Goal: Task Accomplishment & Management: Manage account settings

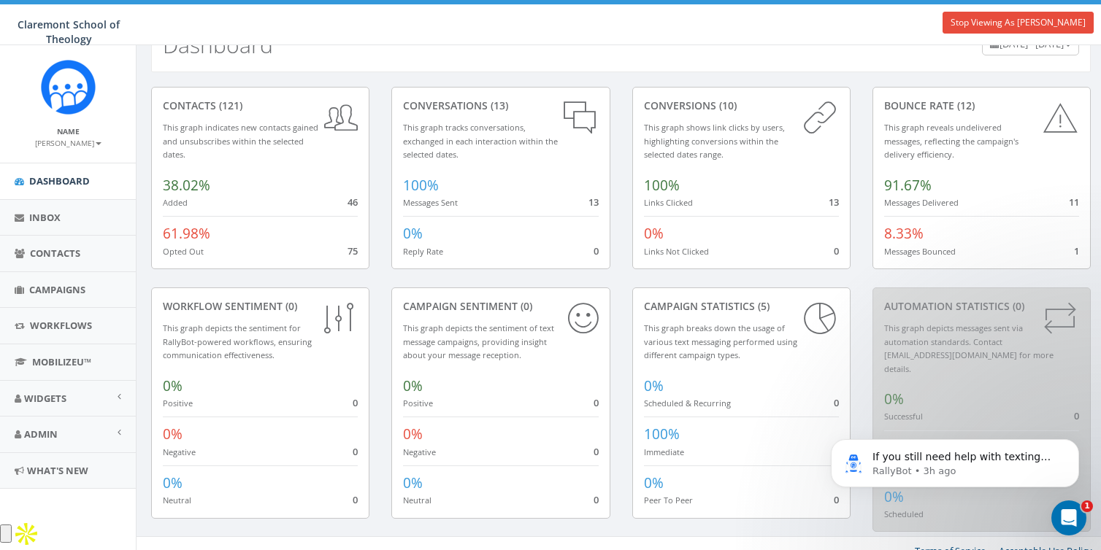
click at [60, 29] on span "Claremont School of Theology" at bounding box center [69, 32] width 102 height 28
copy div "Claremont School of Theology Stop Viewing As Max Wedel Claremont School of Theo…"
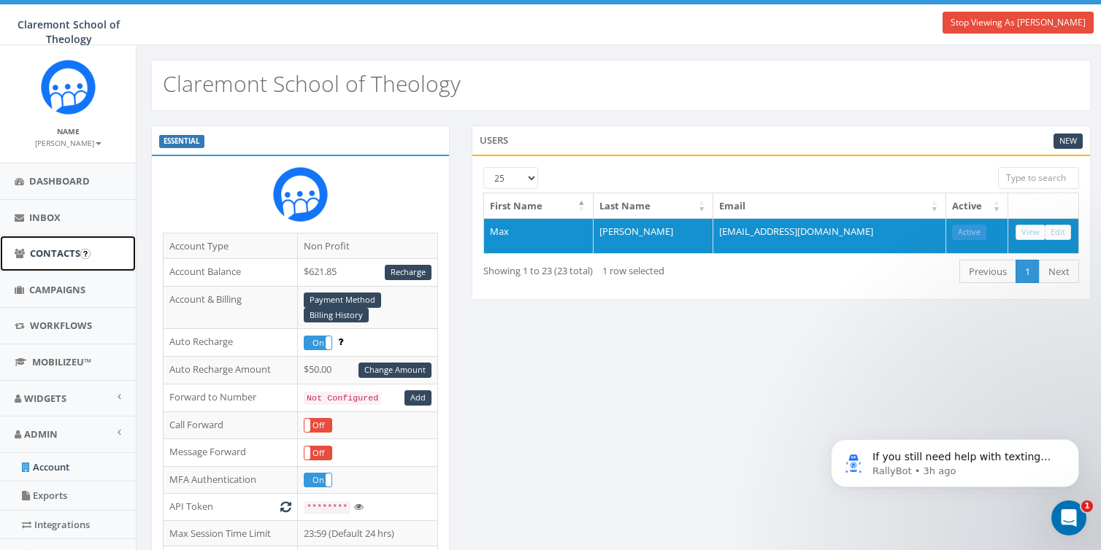
click at [42, 255] on span "Contacts" at bounding box center [55, 253] width 50 height 13
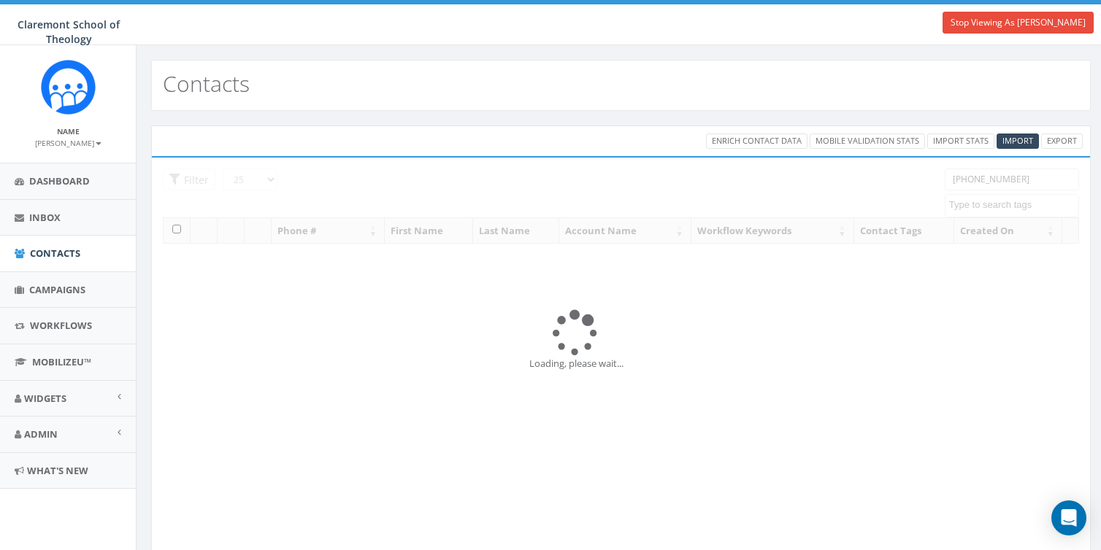
select select
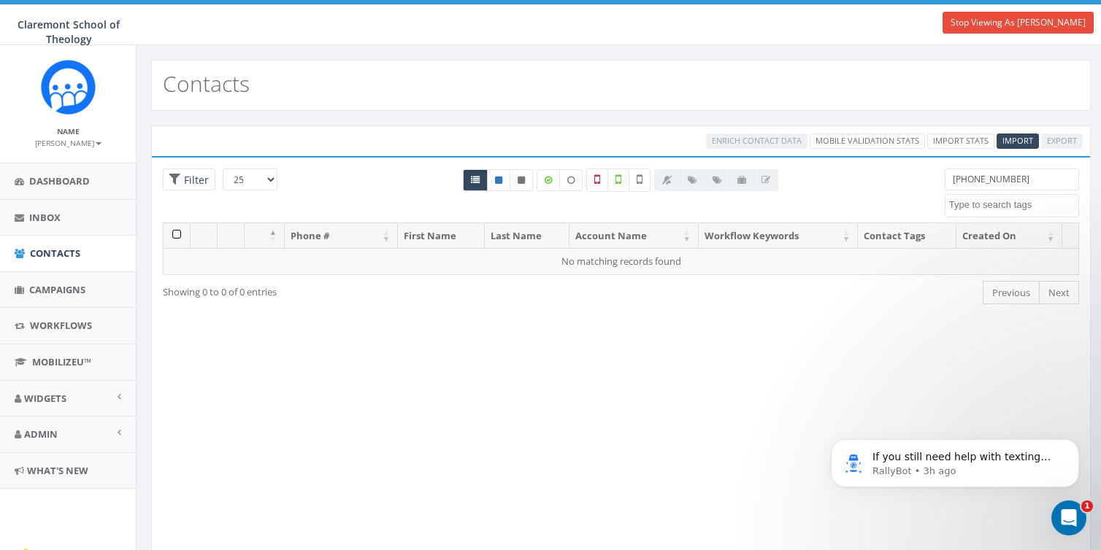
click at [1034, 175] on input "(703) 973-6559" at bounding box center [1011, 180] width 134 height 22
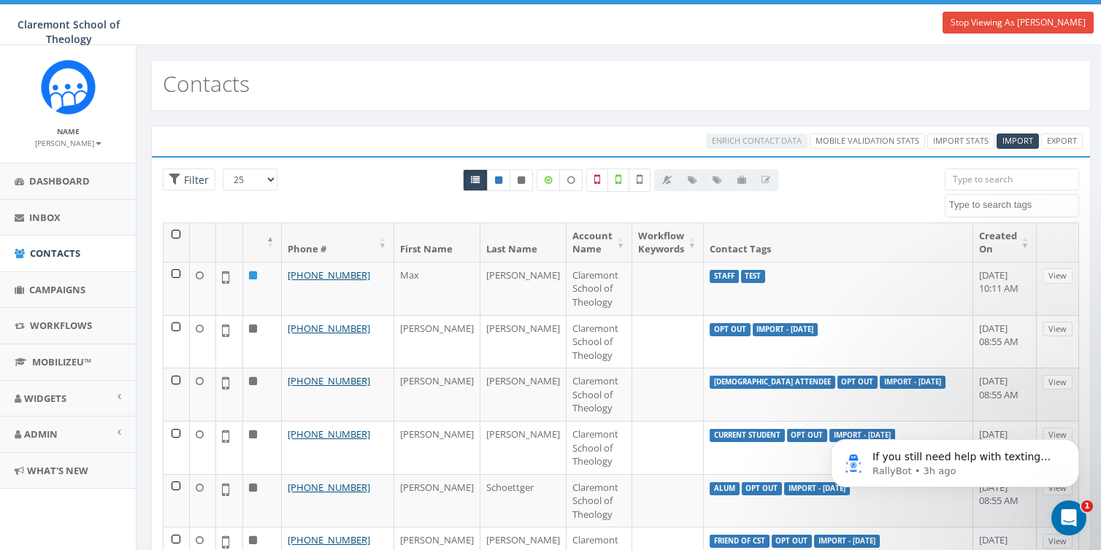
click at [175, 236] on th at bounding box center [176, 242] width 26 height 39
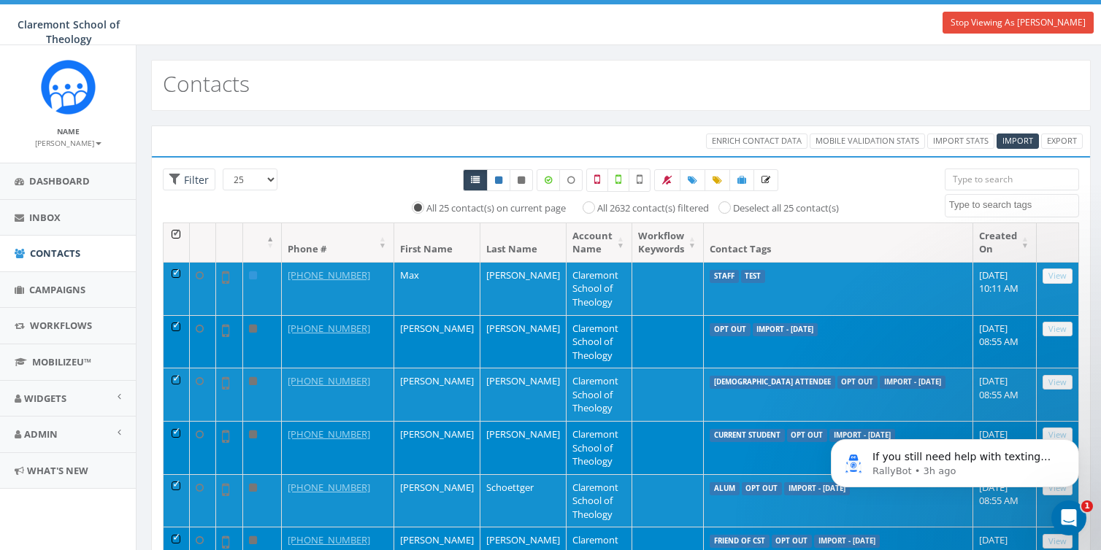
click at [667, 208] on label "All 2632 contact(s) filtered" at bounding box center [653, 208] width 112 height 15
click at [597, 208] on input "All 2632 contact(s) filtered" at bounding box center [592, 206] width 9 height 9
radio input "true"
click at [177, 236] on th at bounding box center [176, 242] width 26 height 39
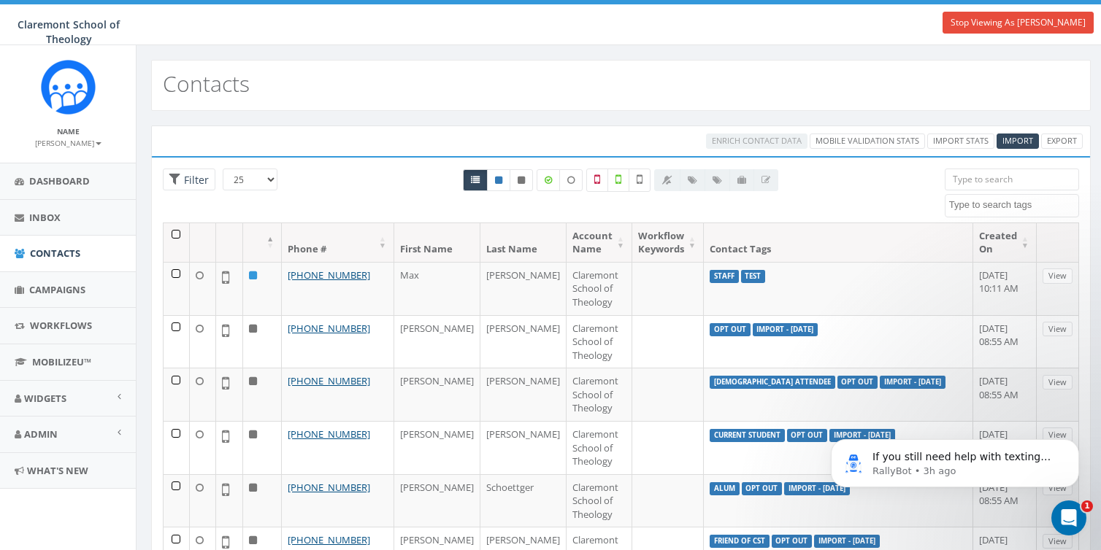
click at [982, 202] on textarea "Search" at bounding box center [1013, 205] width 129 height 13
type textarea "staff"
select select "staff"
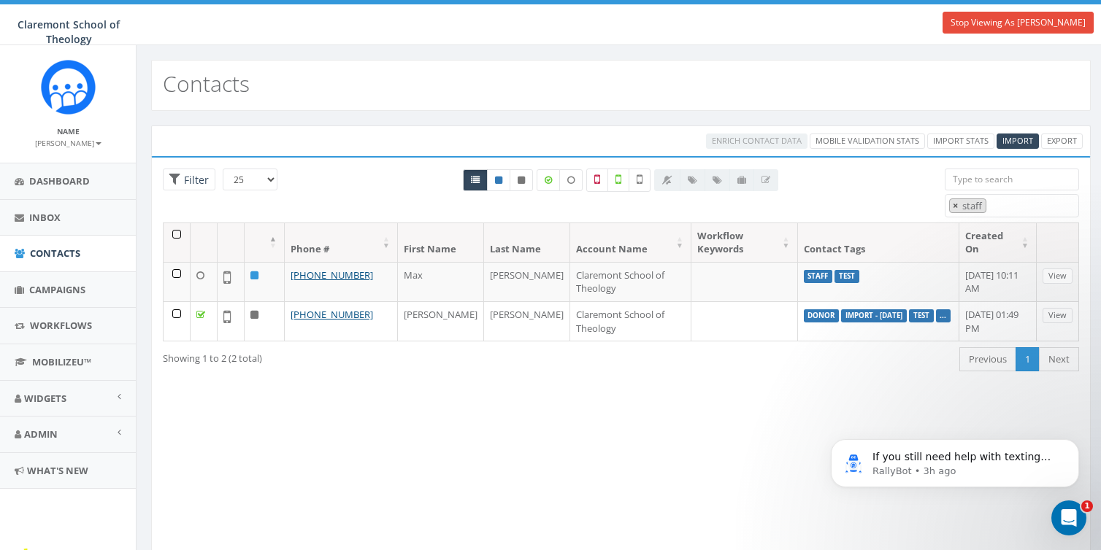
click at [954, 202] on span "×" at bounding box center [954, 205] width 5 height 13
select select
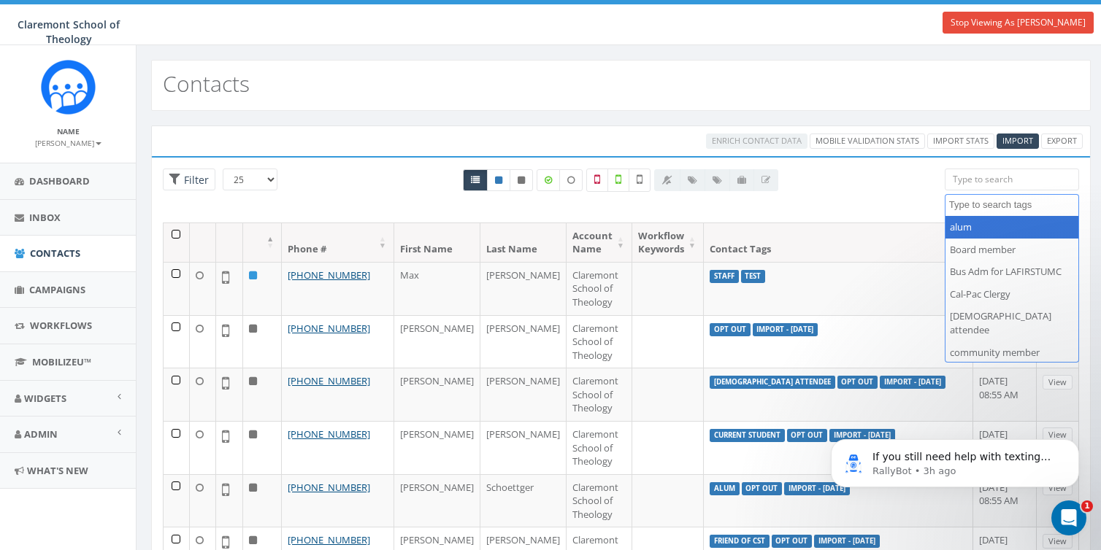
click at [964, 205] on textarea "Search" at bounding box center [1013, 205] width 129 height 13
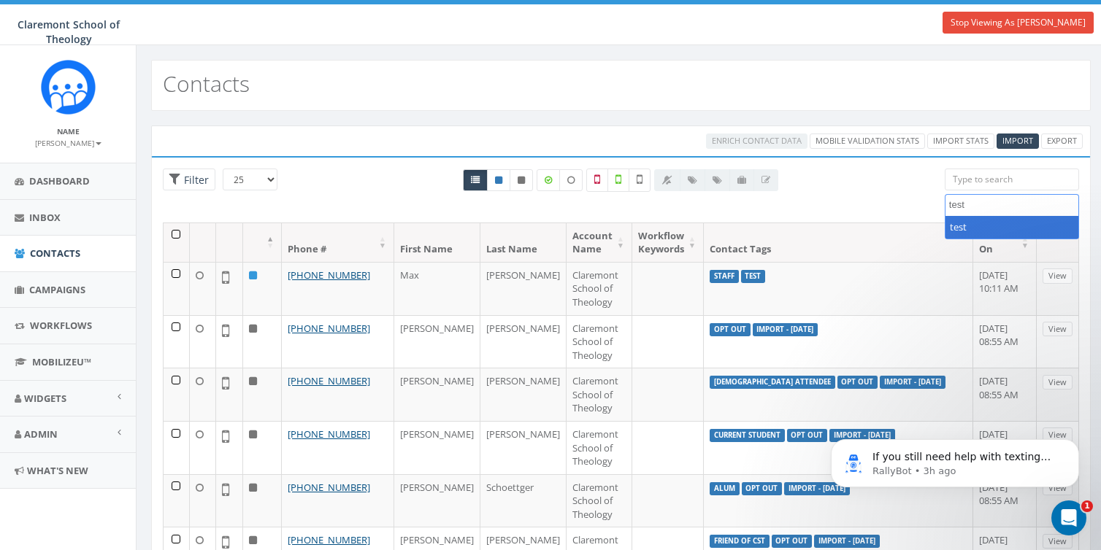
type textarea "test"
select select "test"
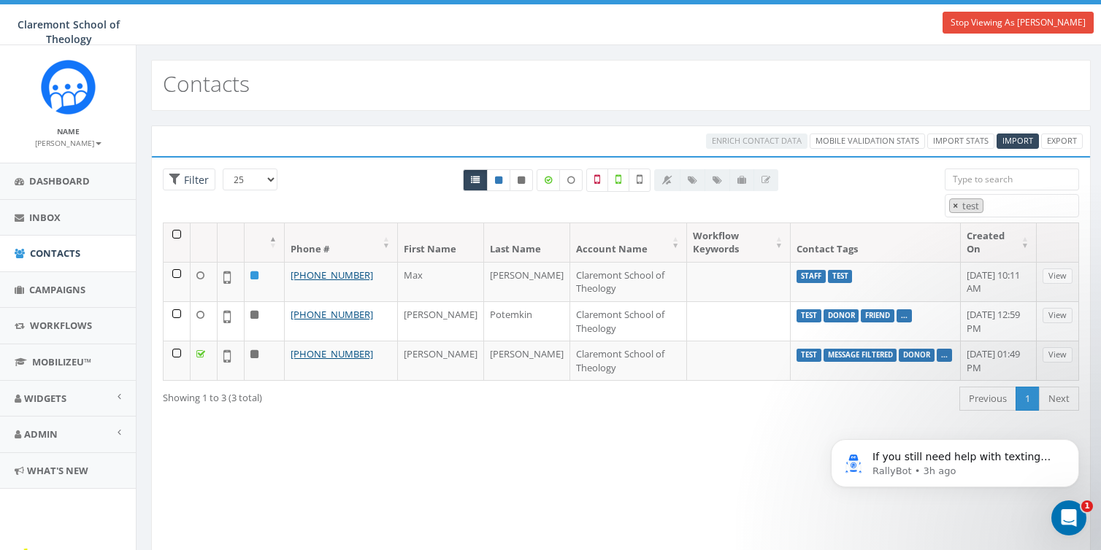
click at [957, 199] on span "×" at bounding box center [954, 205] width 5 height 13
select select
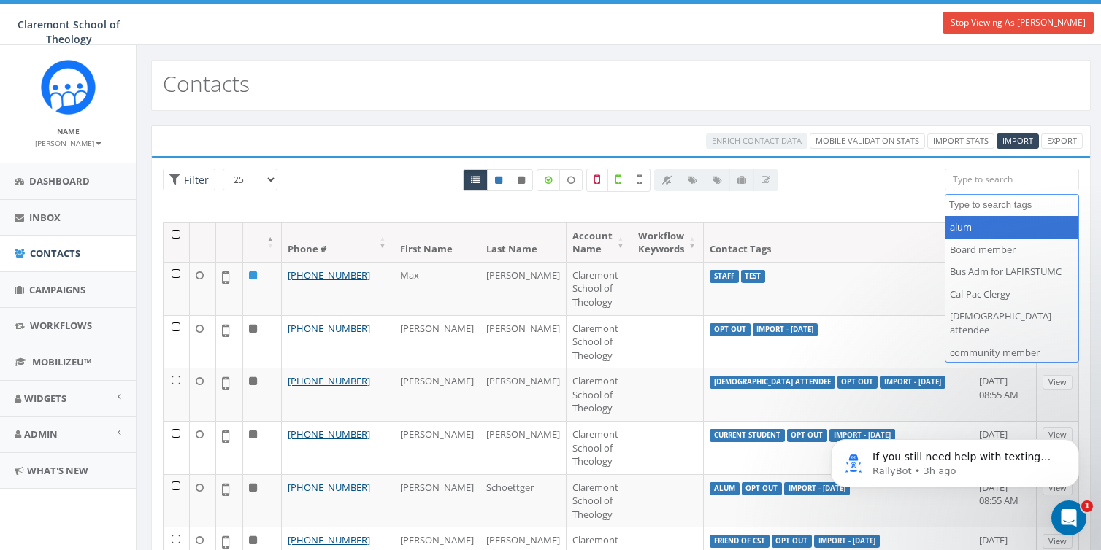
click at [176, 231] on th at bounding box center [176, 242] width 26 height 39
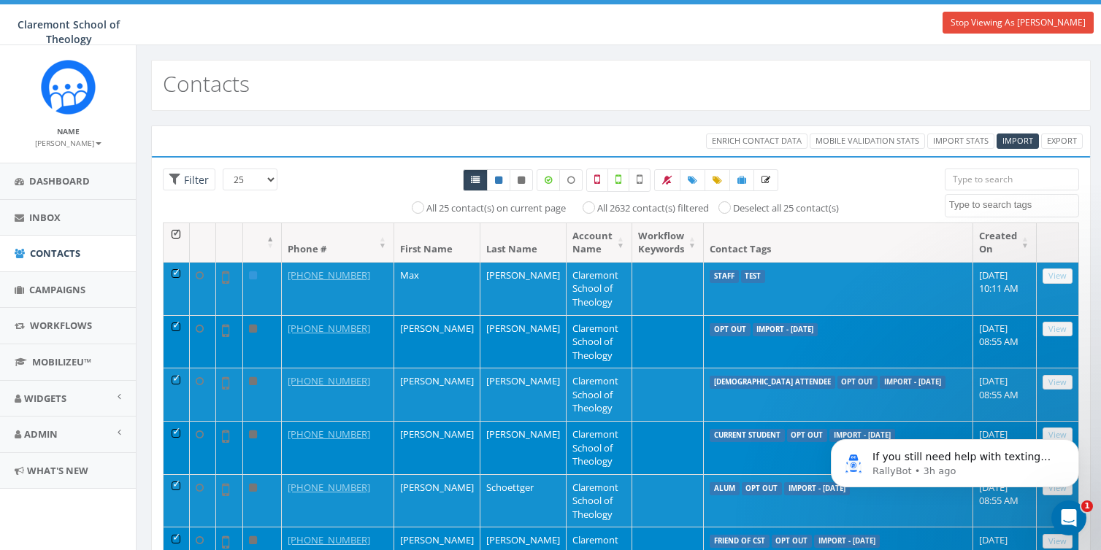
click at [609, 209] on label "All 2632 contact(s) filtered" at bounding box center [653, 208] width 112 height 15
click at [597, 209] on input "All 2632 contact(s) filtered" at bounding box center [592, 206] width 9 height 9
radio input "true"
click at [696, 179] on icon at bounding box center [692, 180] width 9 height 9
select select
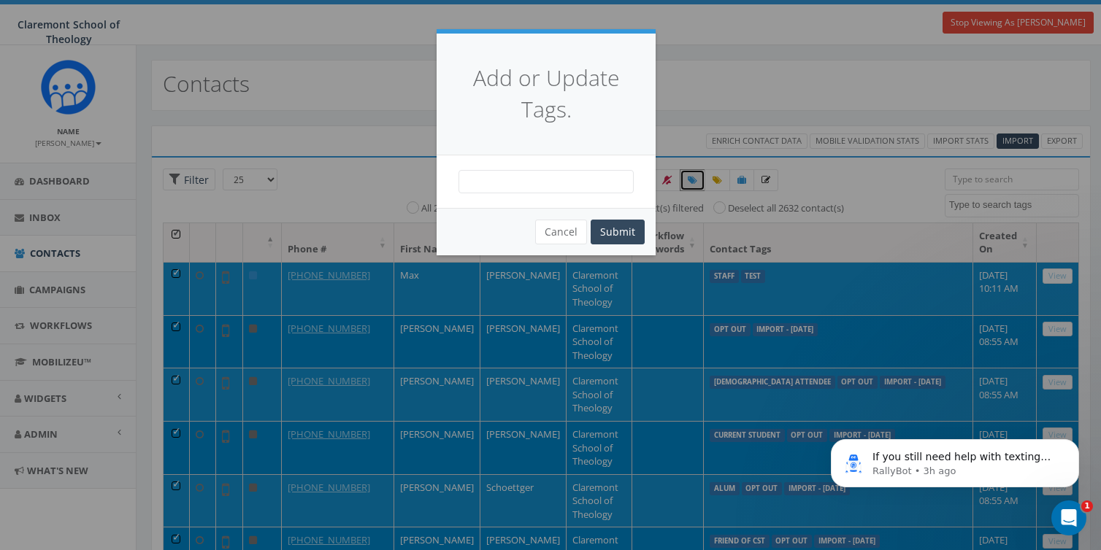
click at [586, 177] on span at bounding box center [545, 181] width 175 height 23
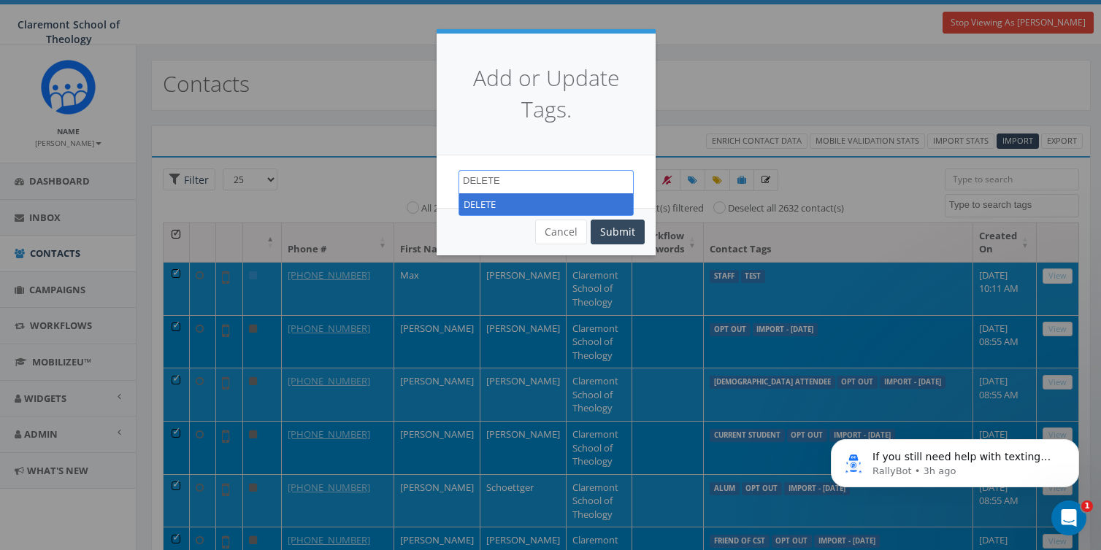
type textarea "DELETE"
select select "DELETE"
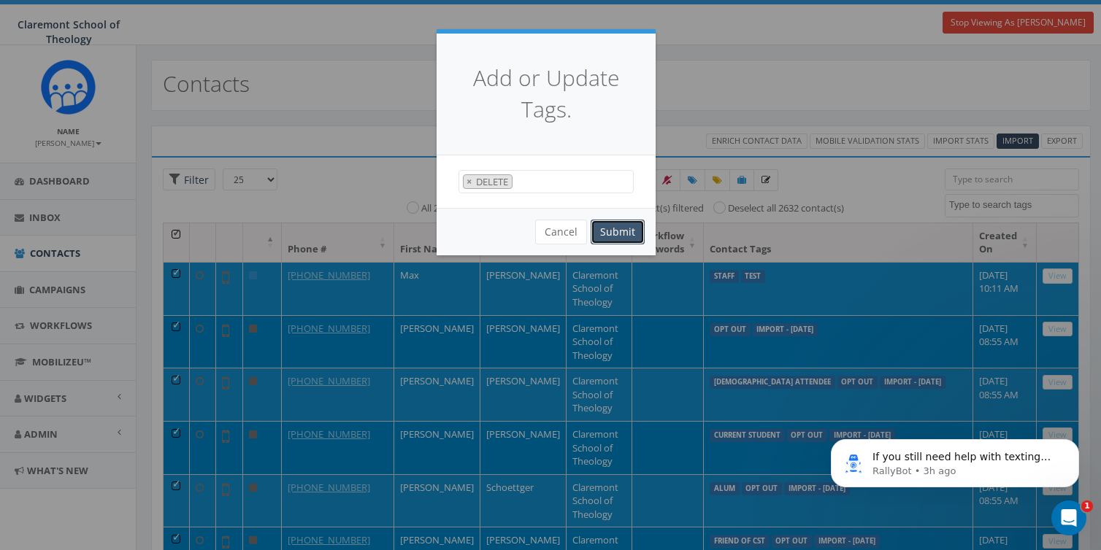
click at [612, 221] on button "Submit" at bounding box center [617, 232] width 54 height 25
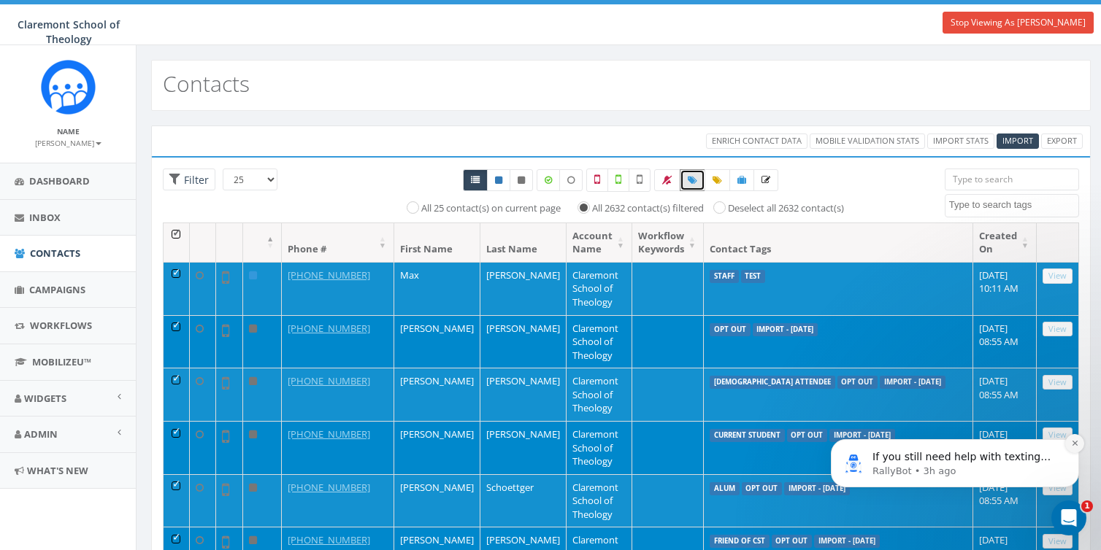
click at [1074, 443] on icon "Dismiss notification" at bounding box center [1073, 443] width 5 height 5
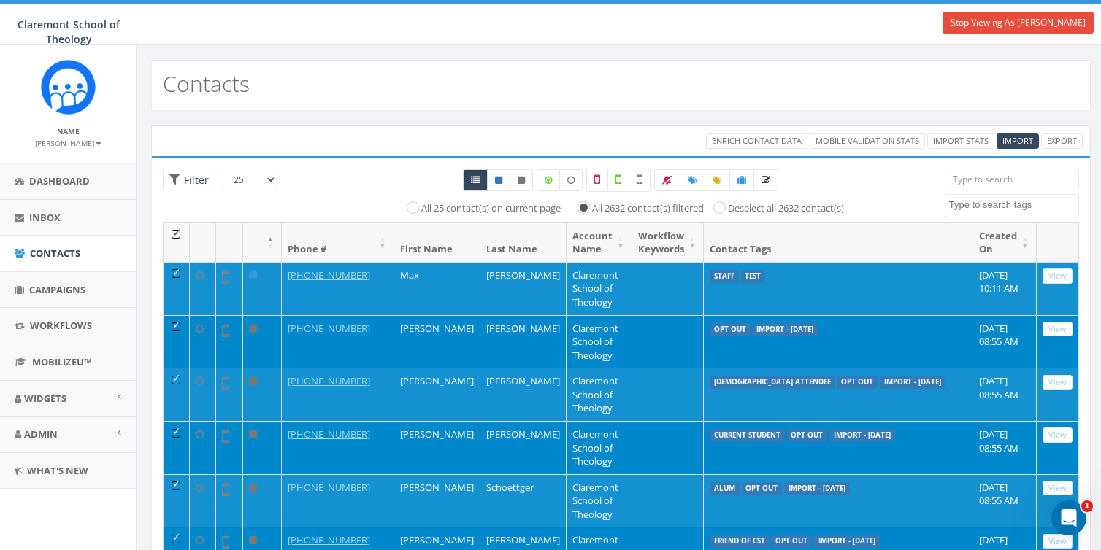
click at [173, 232] on th at bounding box center [176, 242] width 26 height 39
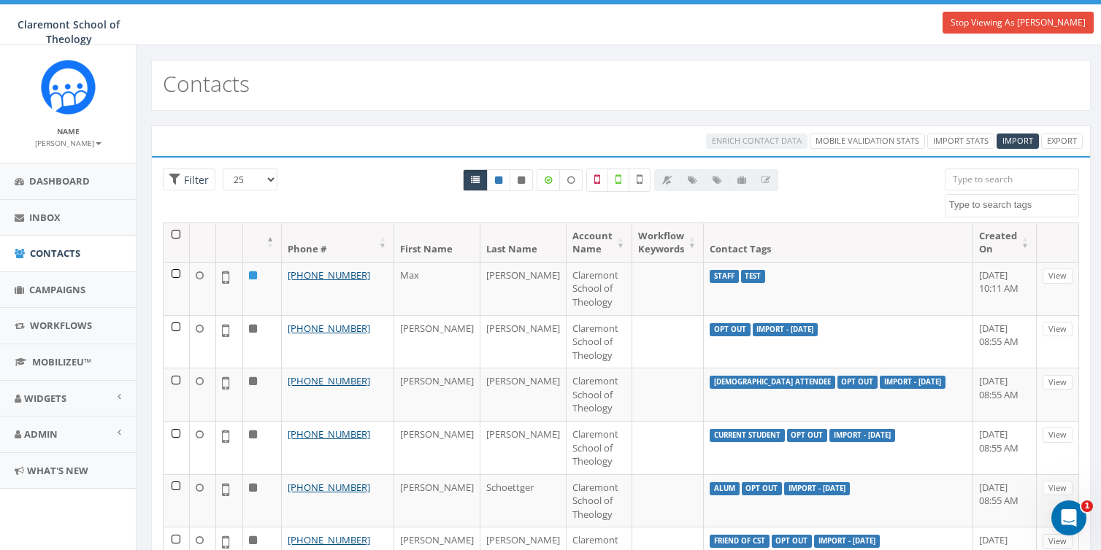
click at [990, 207] on textarea "Search" at bounding box center [1013, 205] width 129 height 13
type textarea "delete"
select select "delete"
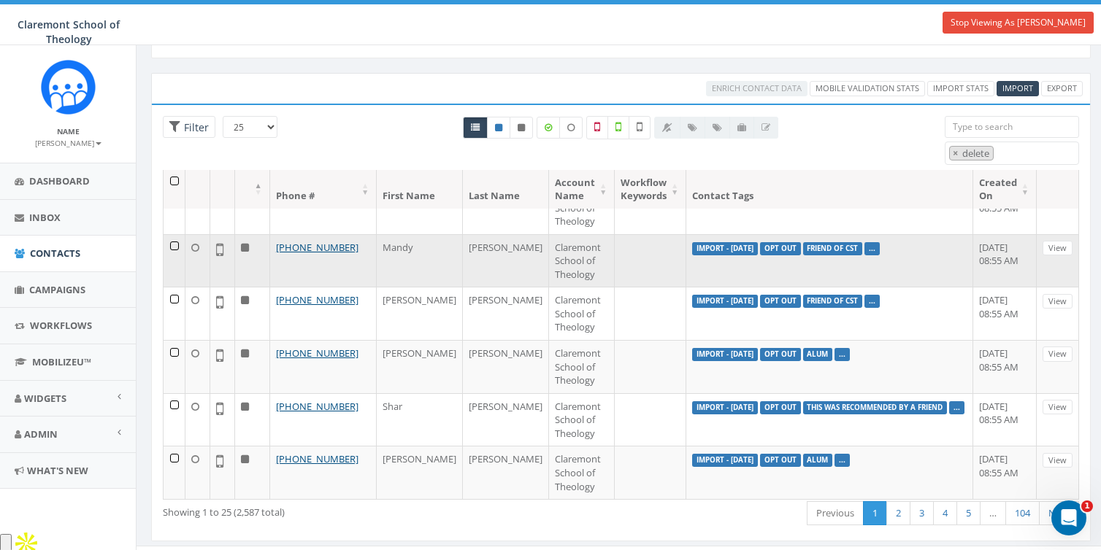
scroll to position [75, 0]
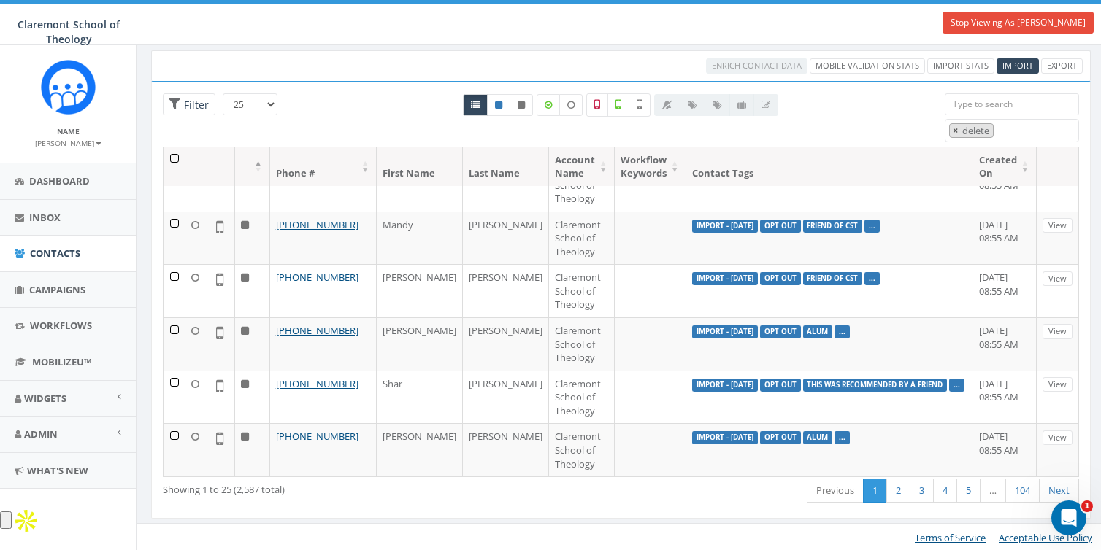
click at [955, 128] on span "×" at bounding box center [954, 130] width 5 height 13
select select
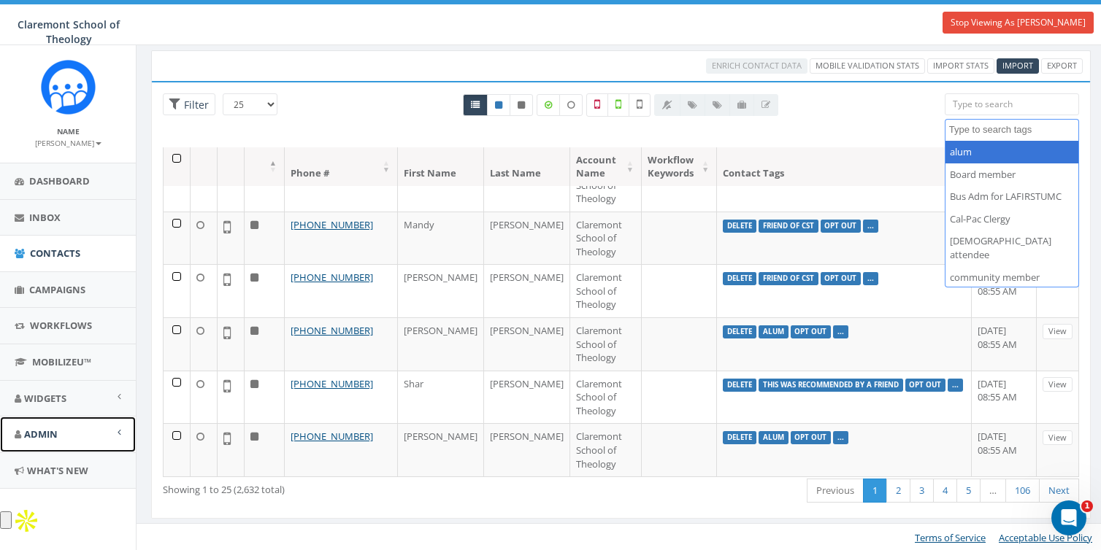
click at [41, 438] on span "Admin" at bounding box center [41, 434] width 34 height 13
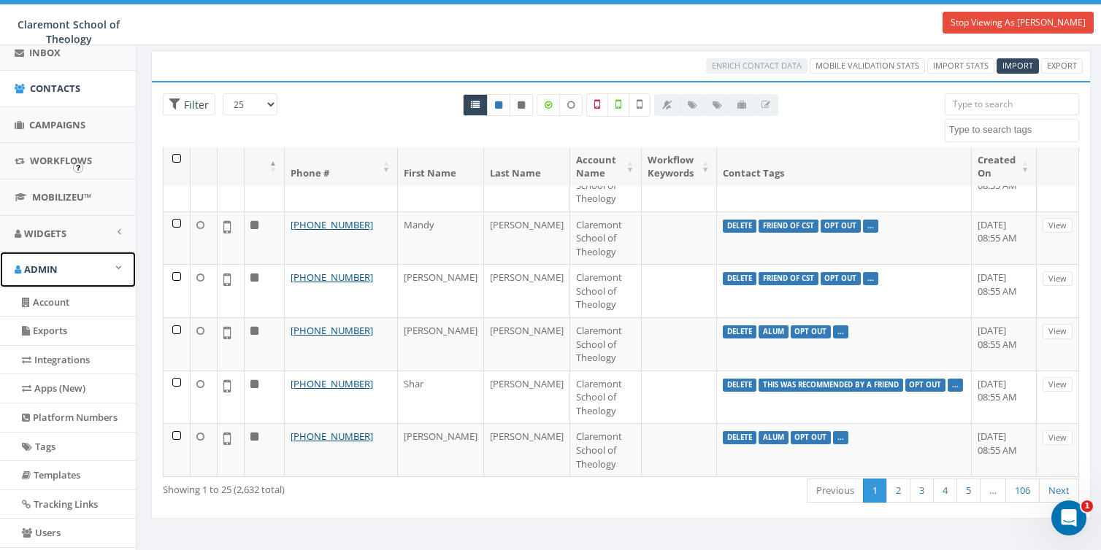
scroll to position [266, 0]
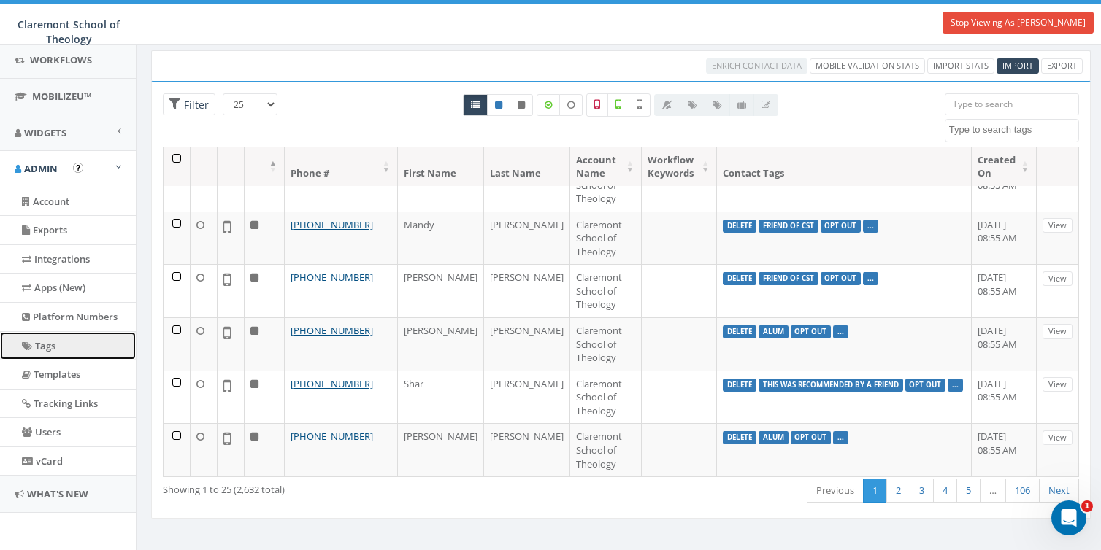
click at [44, 334] on link "Tags" at bounding box center [68, 346] width 136 height 28
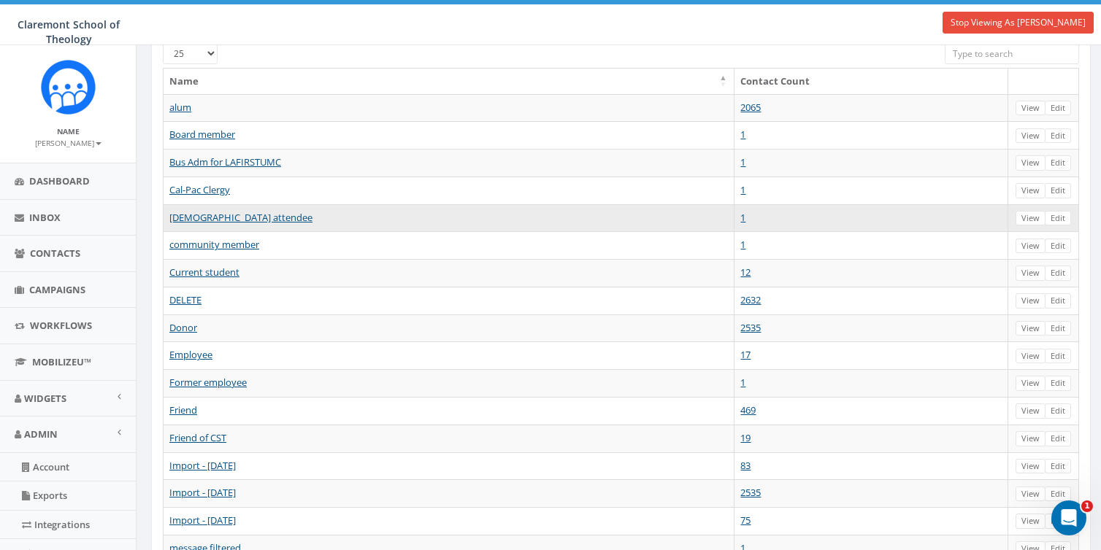
scroll to position [96, 0]
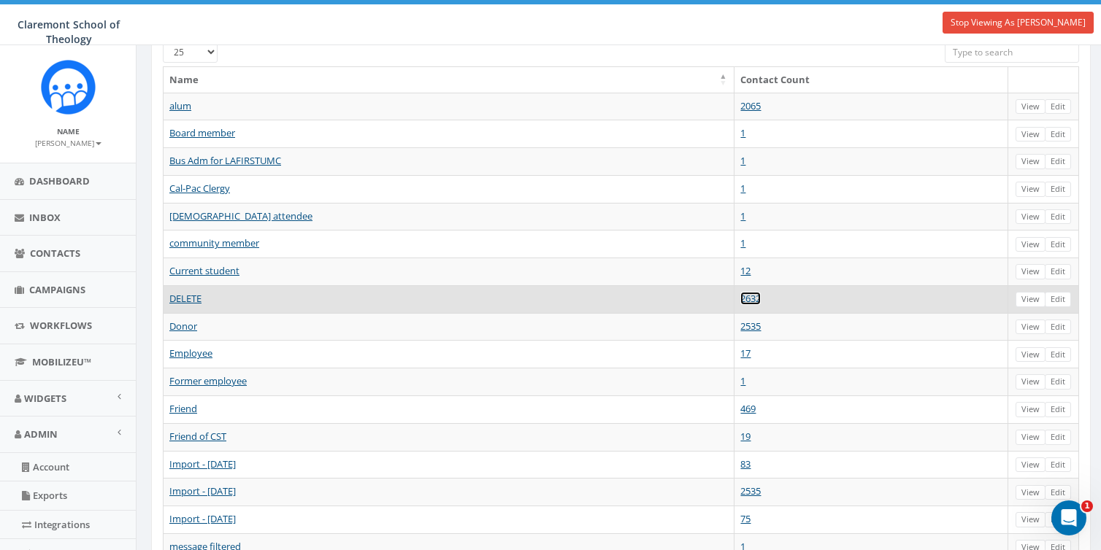
click at [750, 293] on link "2632" at bounding box center [750, 298] width 20 height 13
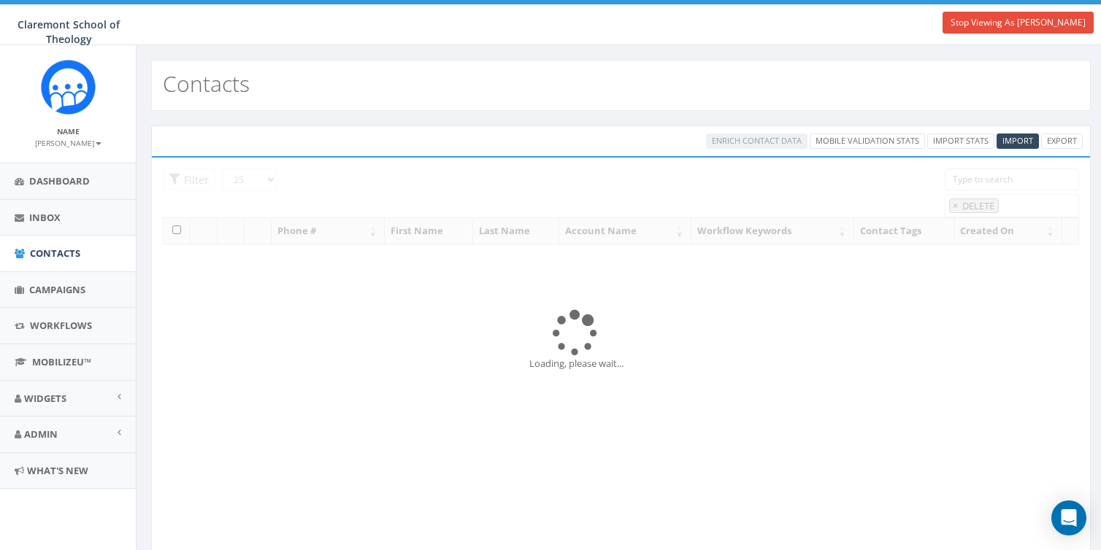
select select "DELETE"
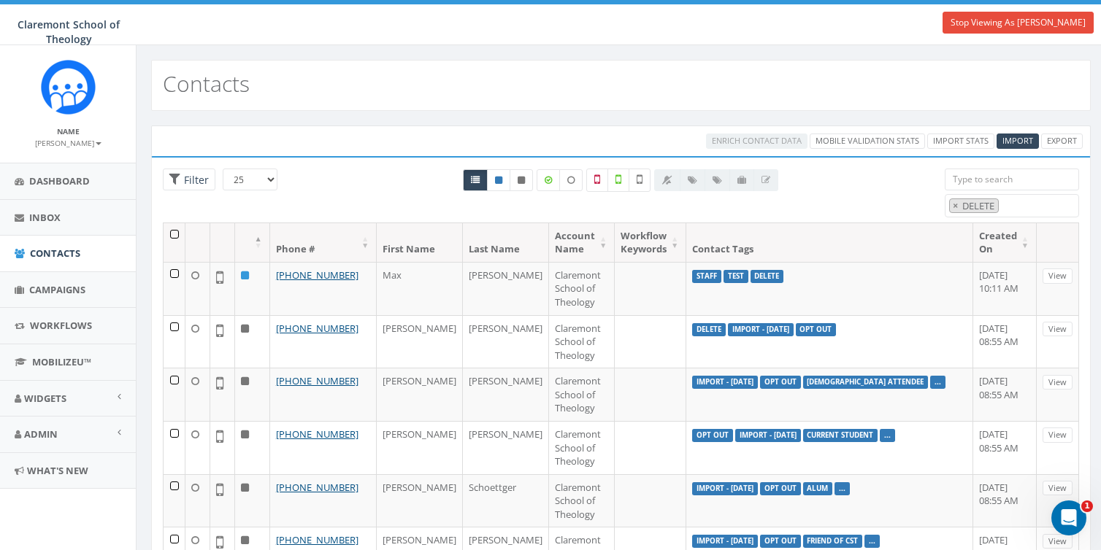
click at [1020, 204] on span "× DELETE" at bounding box center [1011, 206] width 134 height 24
type textarea "sta"
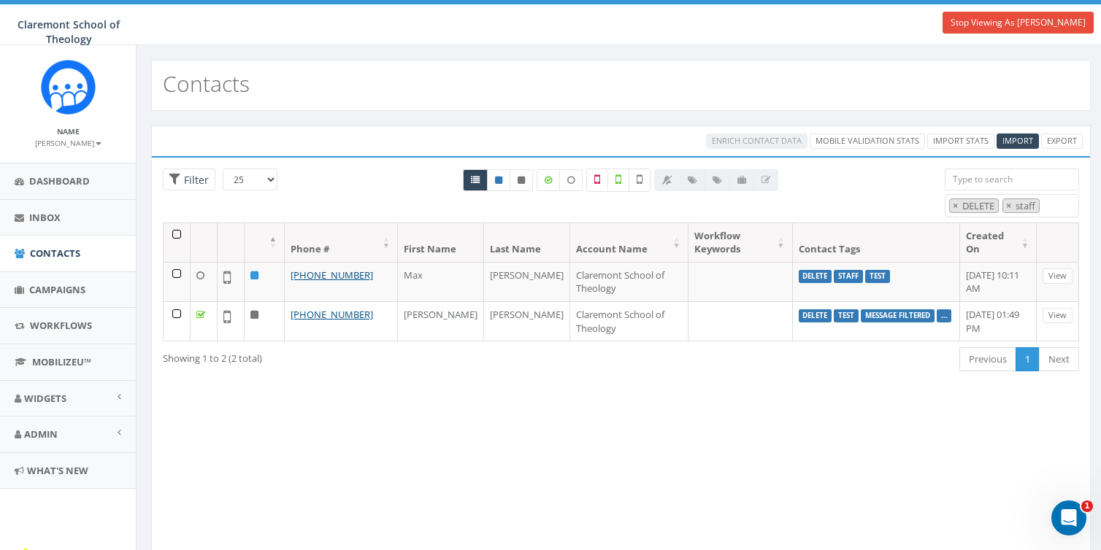
click at [177, 236] on th at bounding box center [176, 242] width 27 height 39
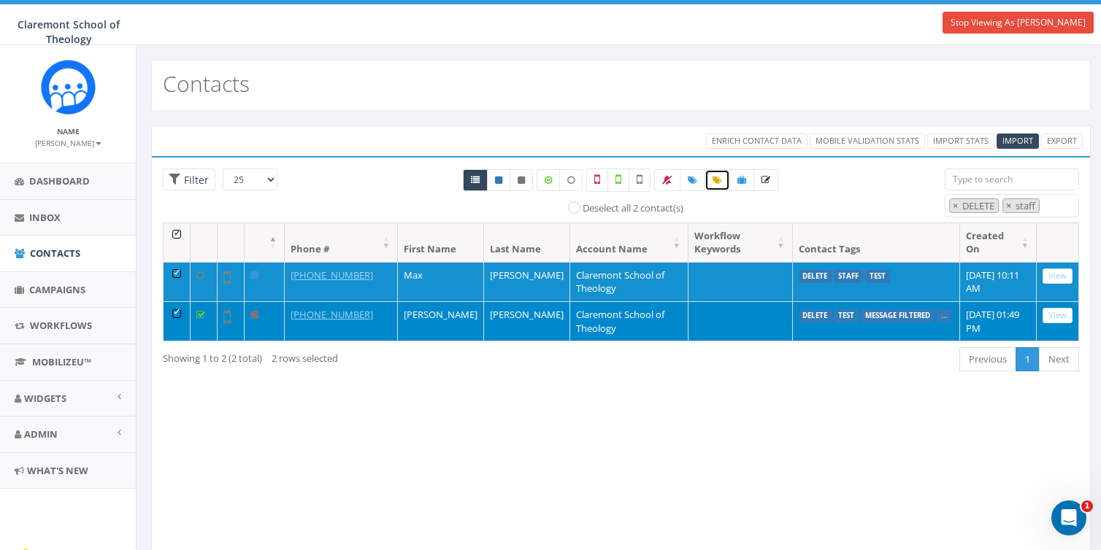
click at [717, 182] on icon at bounding box center [716, 180] width 9 height 9
select select "DELETE"
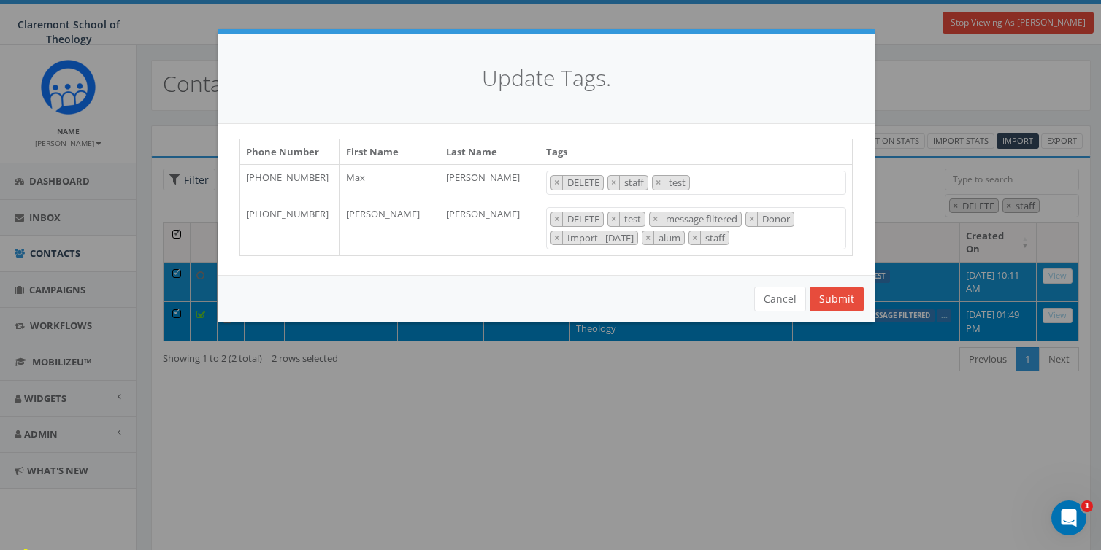
scroll to position [353, 0]
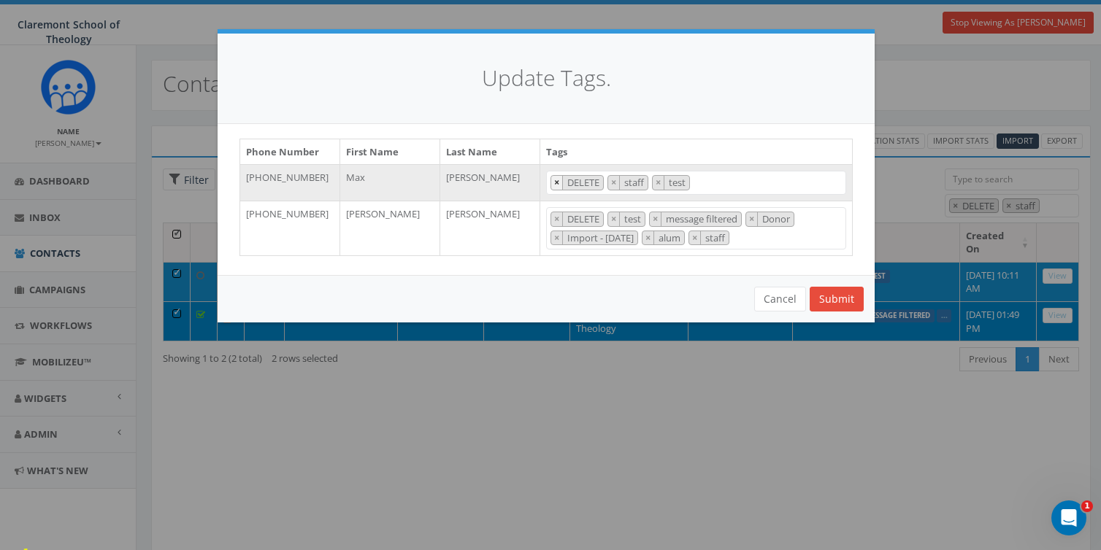
click at [558, 180] on span "×" at bounding box center [556, 182] width 5 height 13
select select "staff"
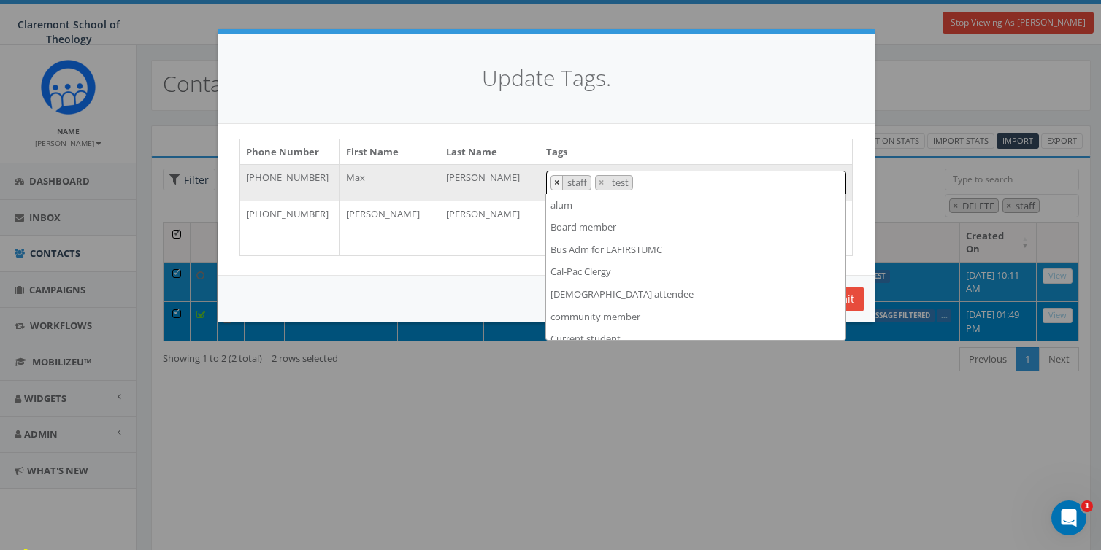
scroll to position [455, 0]
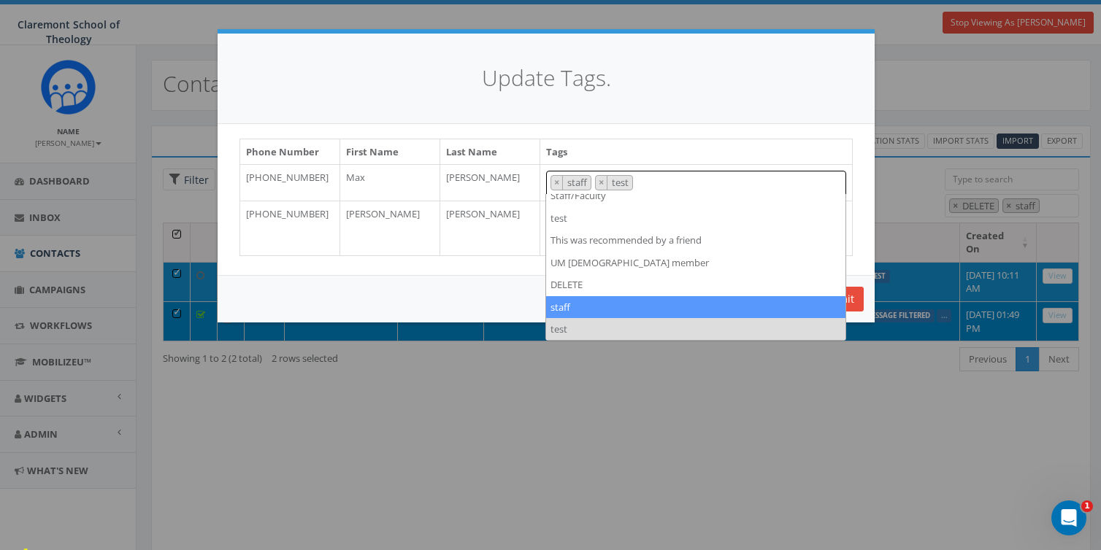
click at [659, 143] on th "Tags" at bounding box center [696, 152] width 312 height 26
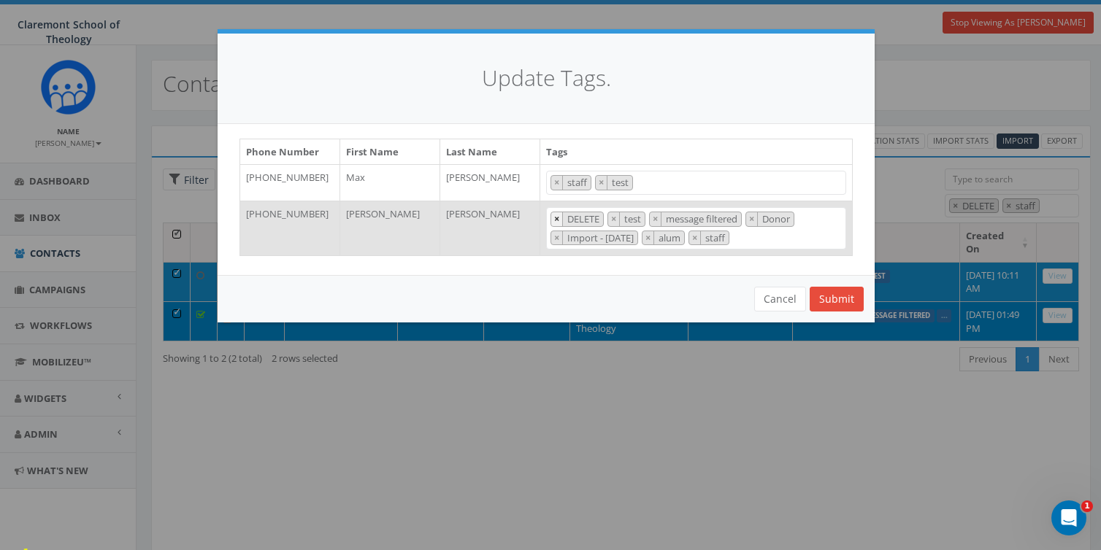
click at [554, 216] on span "×" at bounding box center [556, 218] width 5 height 13
select select "test"
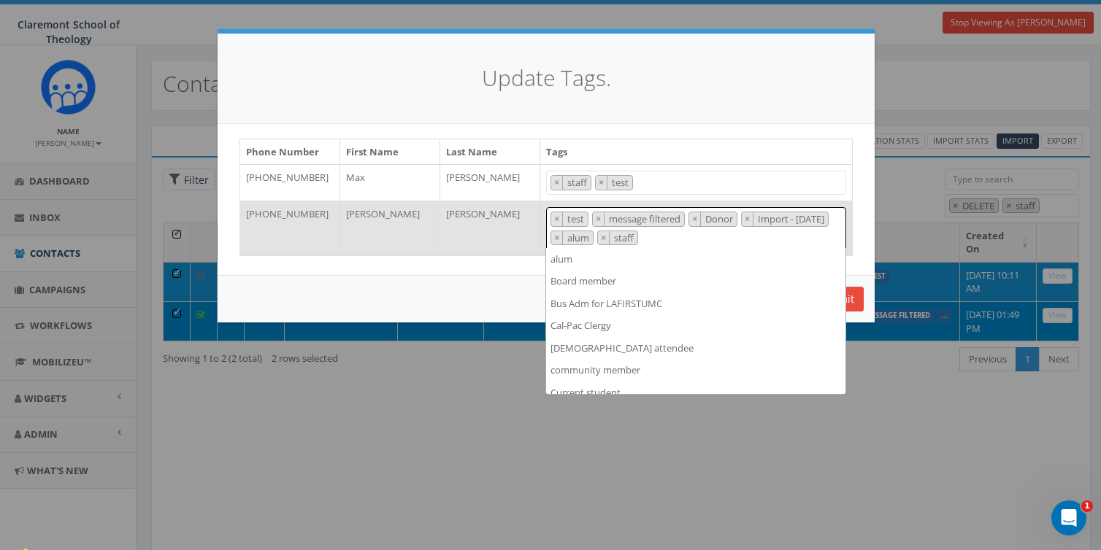
scroll to position [513, 0]
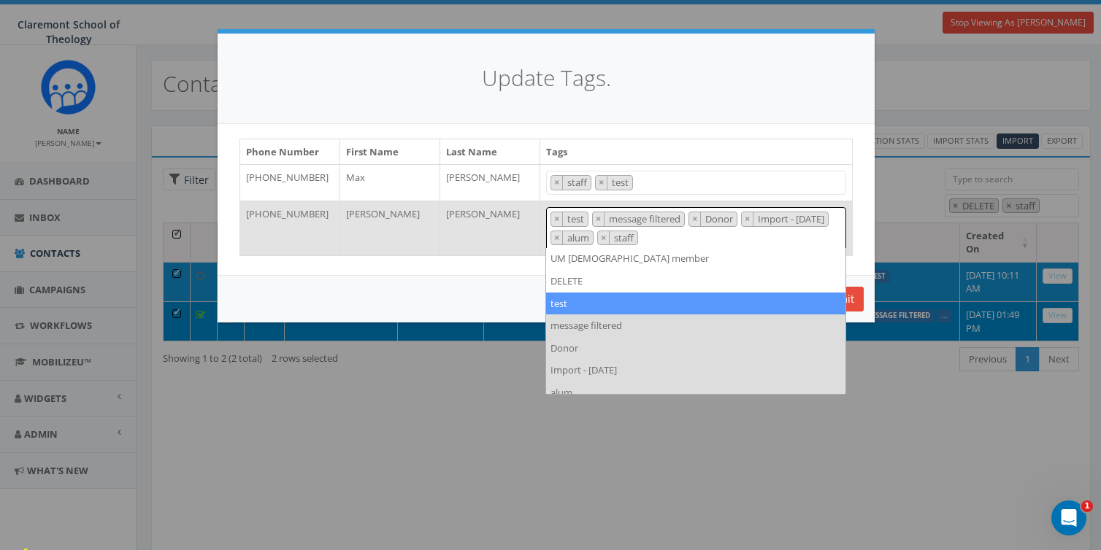
click at [734, 72] on h4 "Update Tags." at bounding box center [545, 78] width 613 height 31
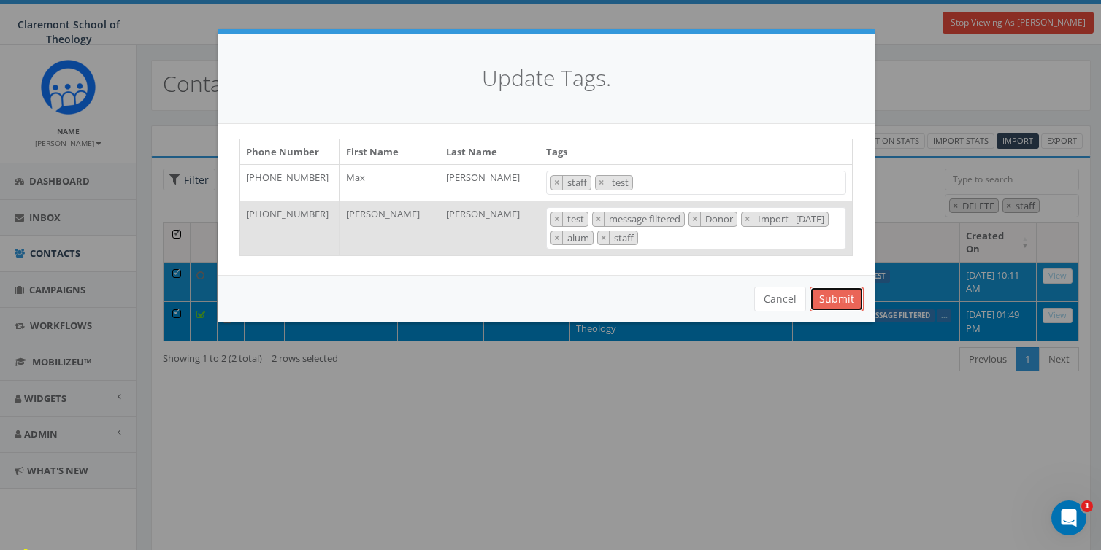
click at [835, 288] on button "Submit" at bounding box center [836, 299] width 54 height 25
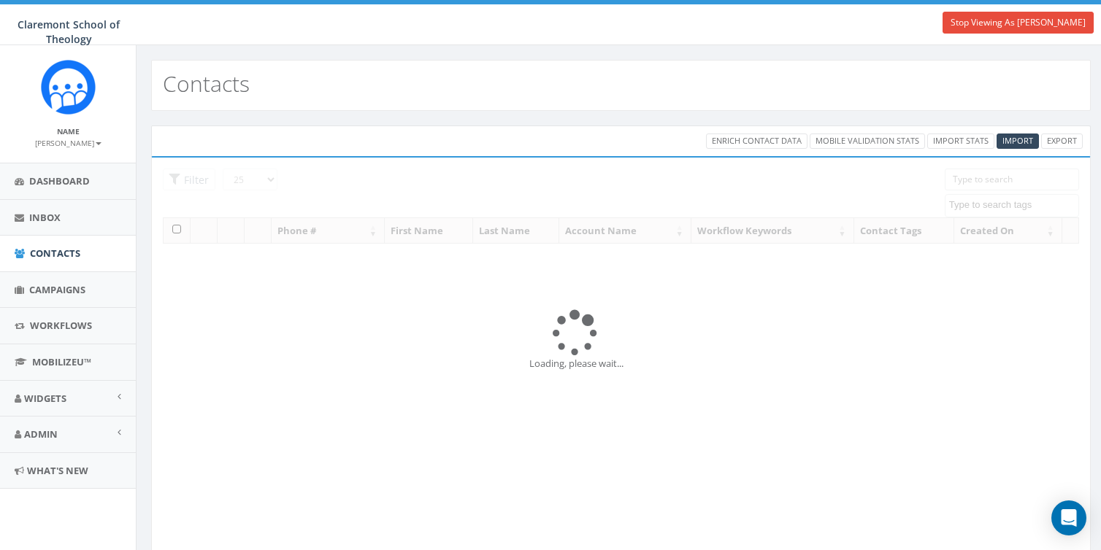
select select
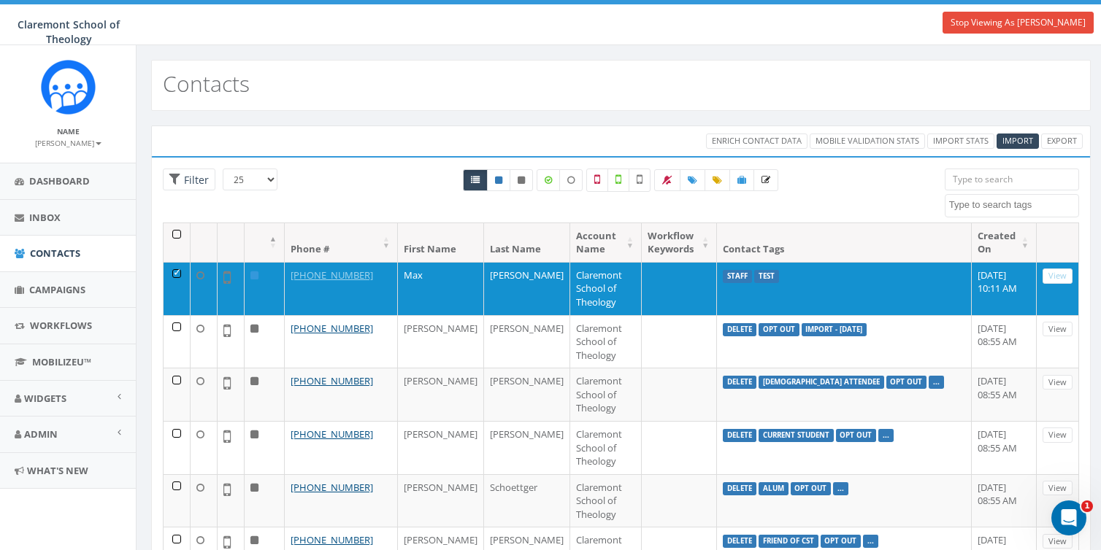
click at [990, 200] on textarea "Search" at bounding box center [1013, 205] width 129 height 13
type textarea "test"
select select "test"
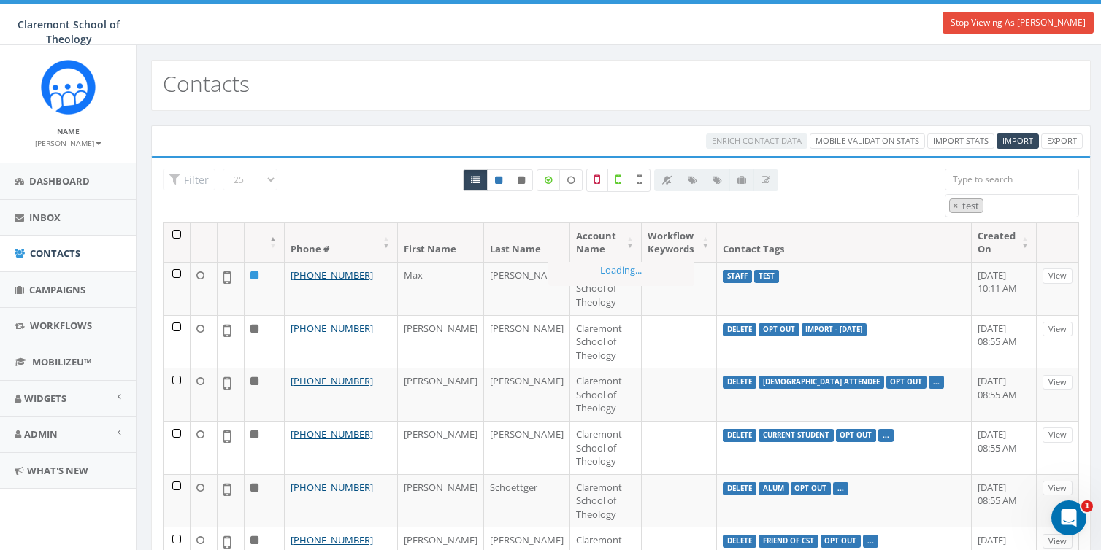
scroll to position [260, 0]
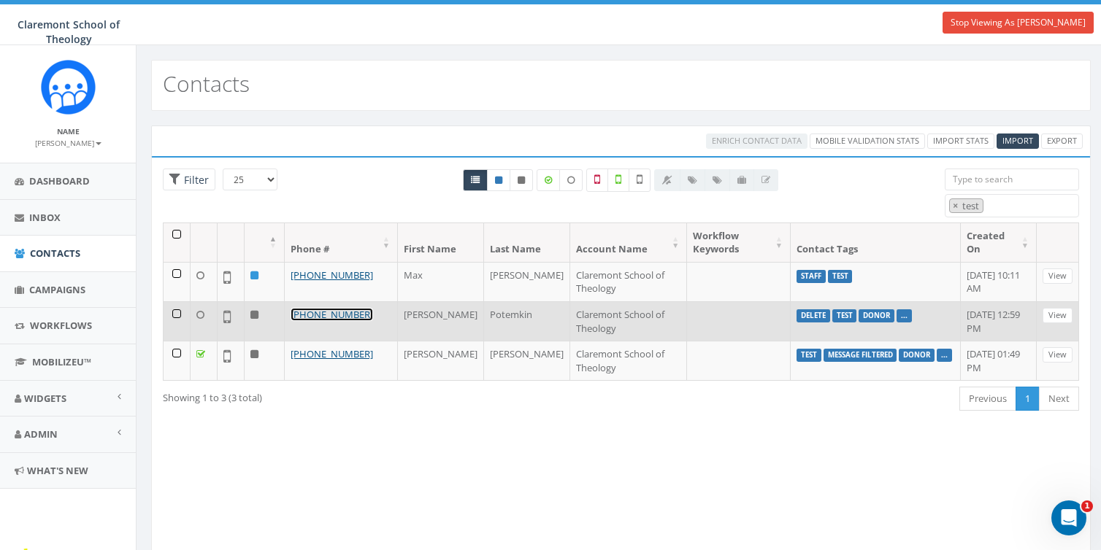
click at [333, 314] on link "+1 858-775-4058" at bounding box center [331, 314] width 82 height 13
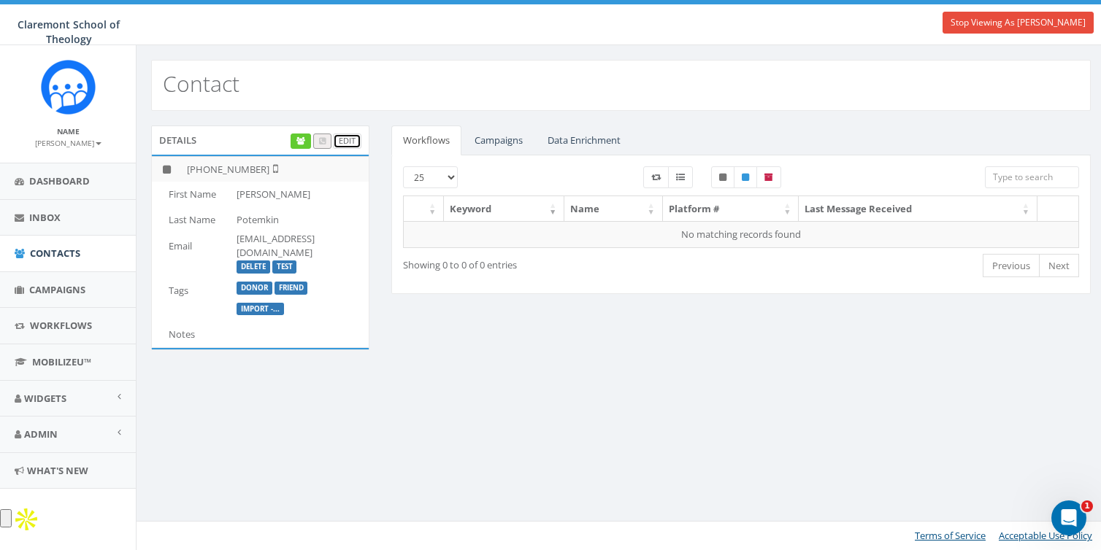
click at [338, 135] on link "Edit" at bounding box center [347, 141] width 28 height 15
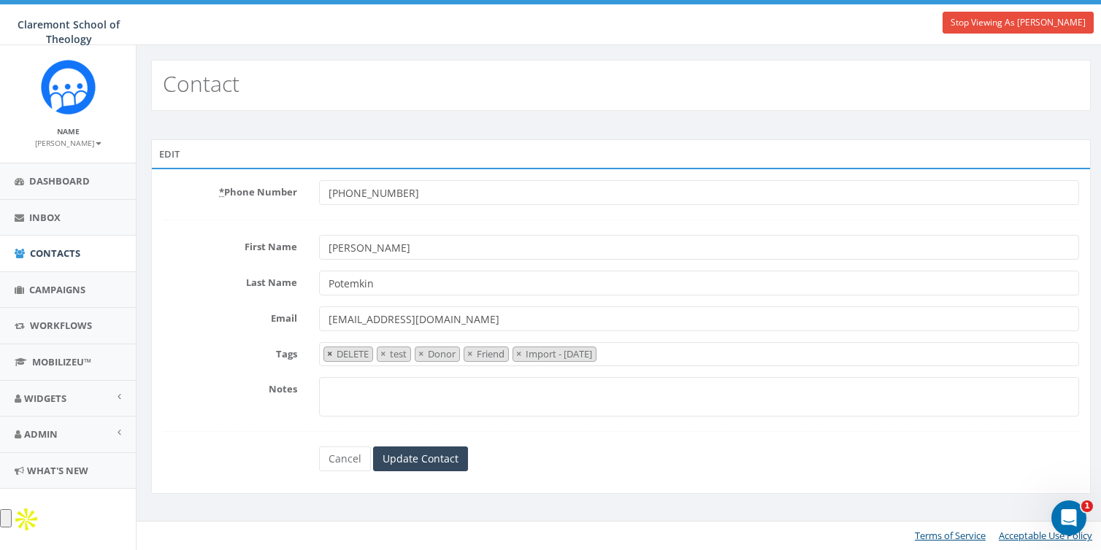
click at [328, 350] on span "×" at bounding box center [329, 353] width 5 height 13
select select "test"
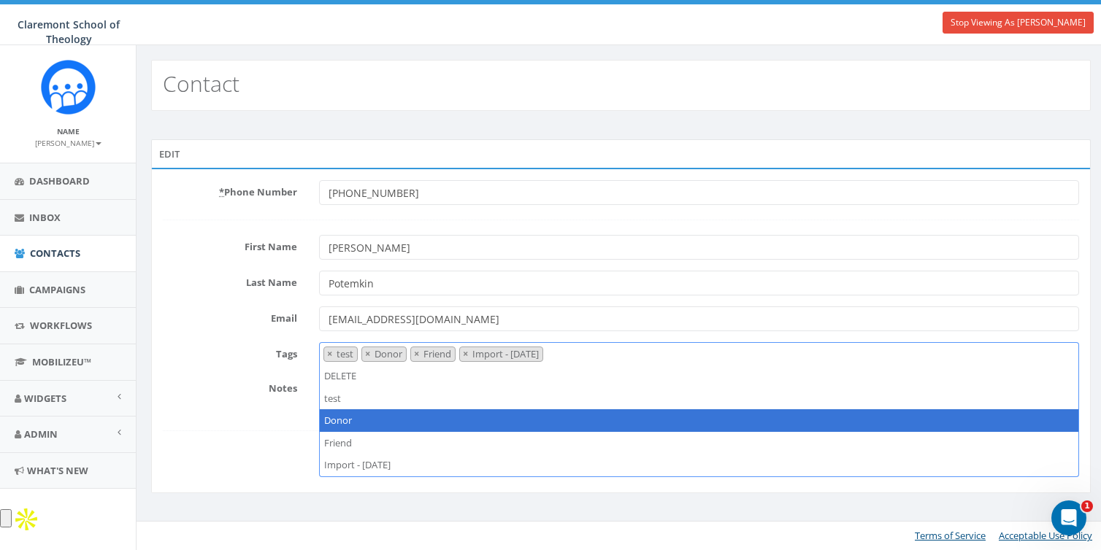
click at [196, 400] on div "Notes" at bounding box center [621, 396] width 938 height 39
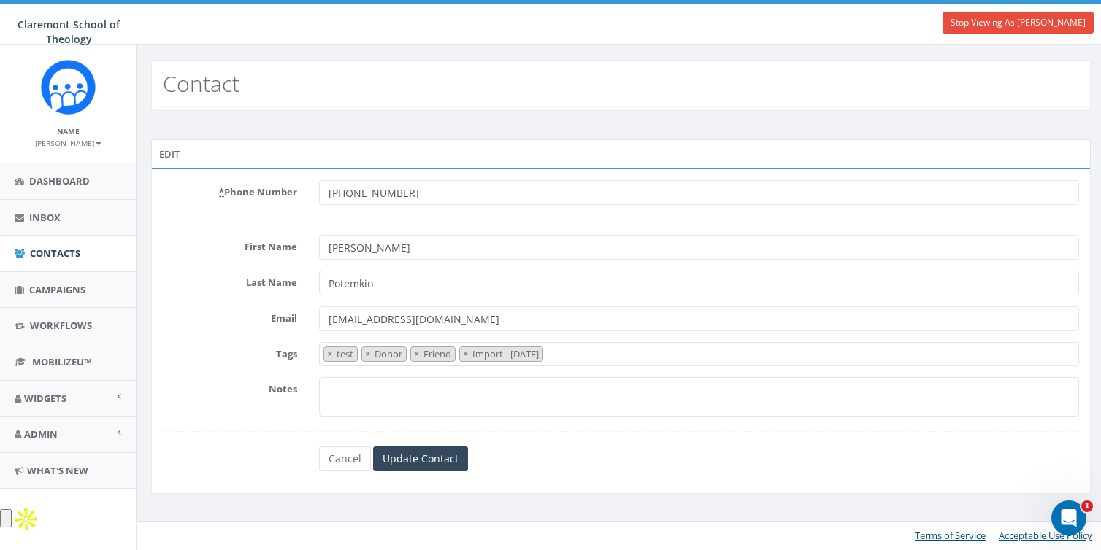
click at [429, 441] on form "* Phone Number +18587754058 First Name Dmitri Last Name Potemkin Email dpotemki…" at bounding box center [621, 325] width 916 height 291
click at [431, 448] on input "Update Contact" at bounding box center [420, 459] width 95 height 25
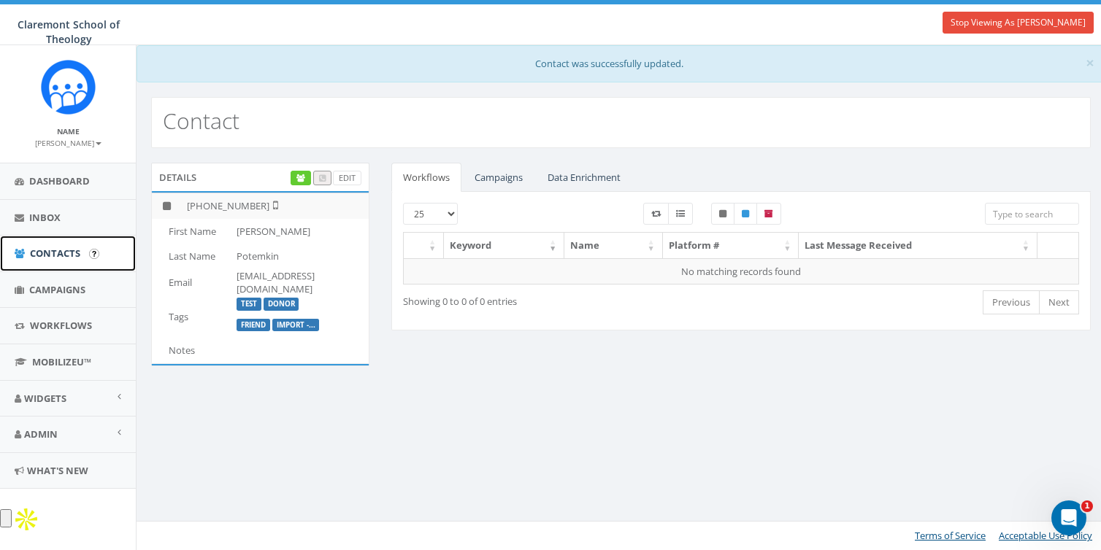
click at [52, 252] on span "Contacts" at bounding box center [55, 253] width 50 height 13
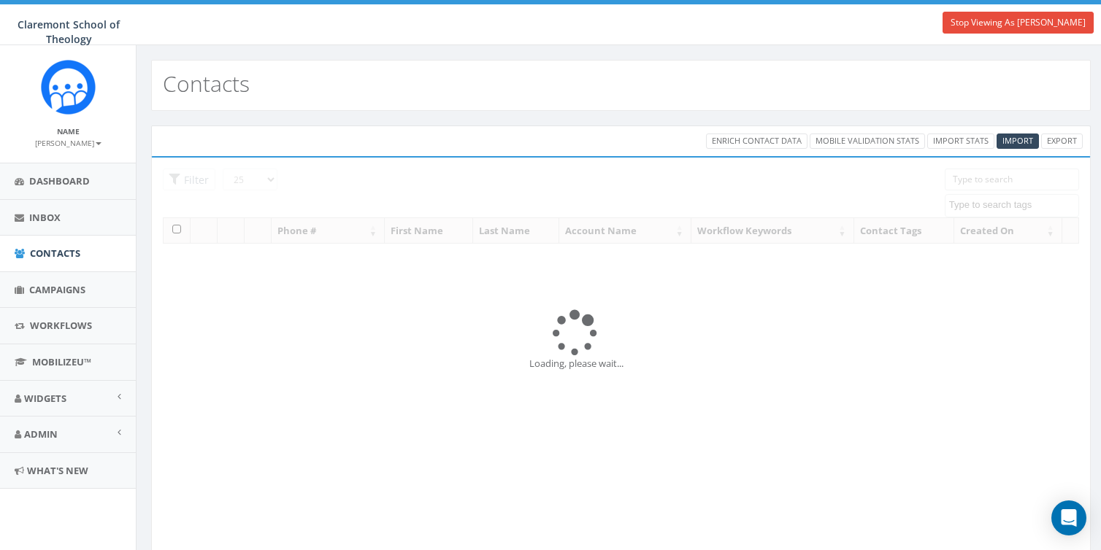
select select
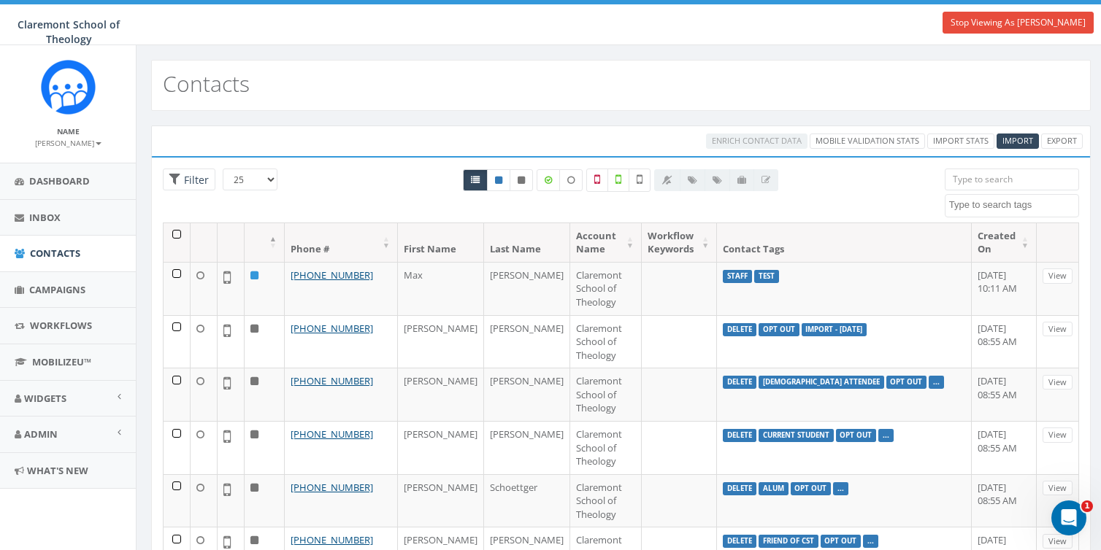
click at [989, 206] on textarea "Search" at bounding box center [1013, 205] width 129 height 13
type textarea "delete"
select select "DELETE"
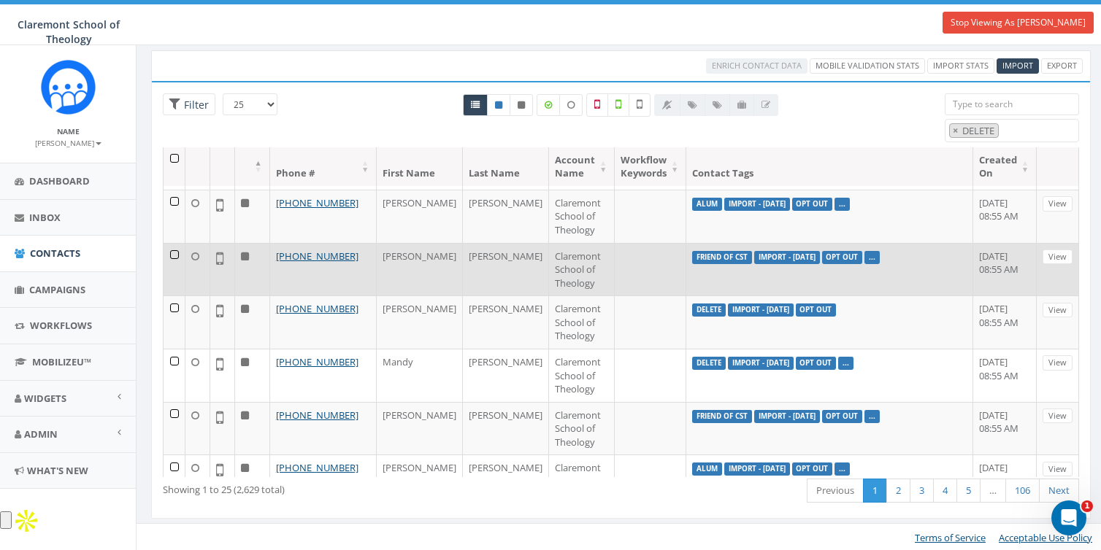
scroll to position [877, 0]
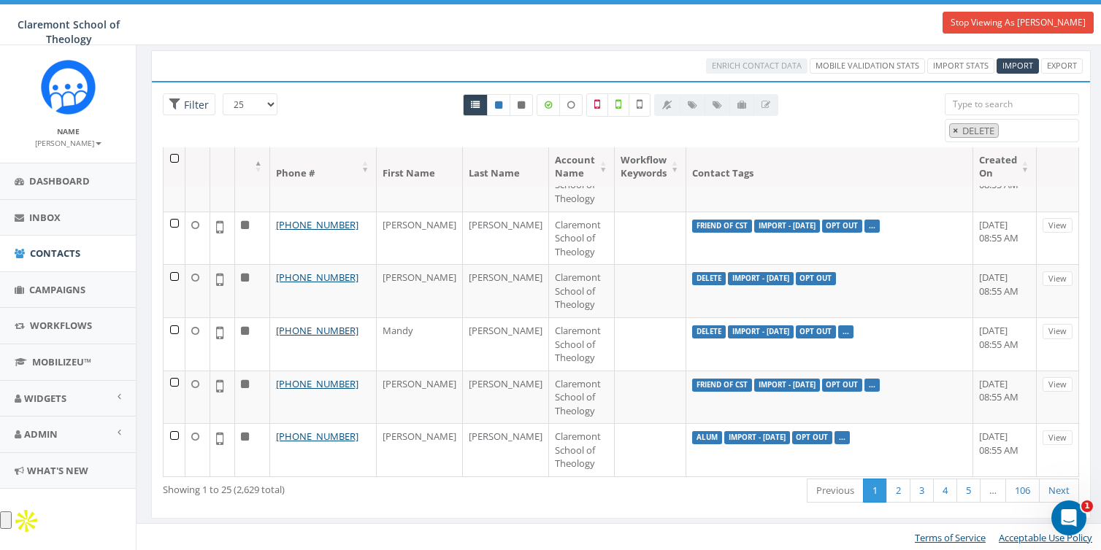
click at [956, 127] on span "×" at bounding box center [954, 130] width 5 height 13
select select
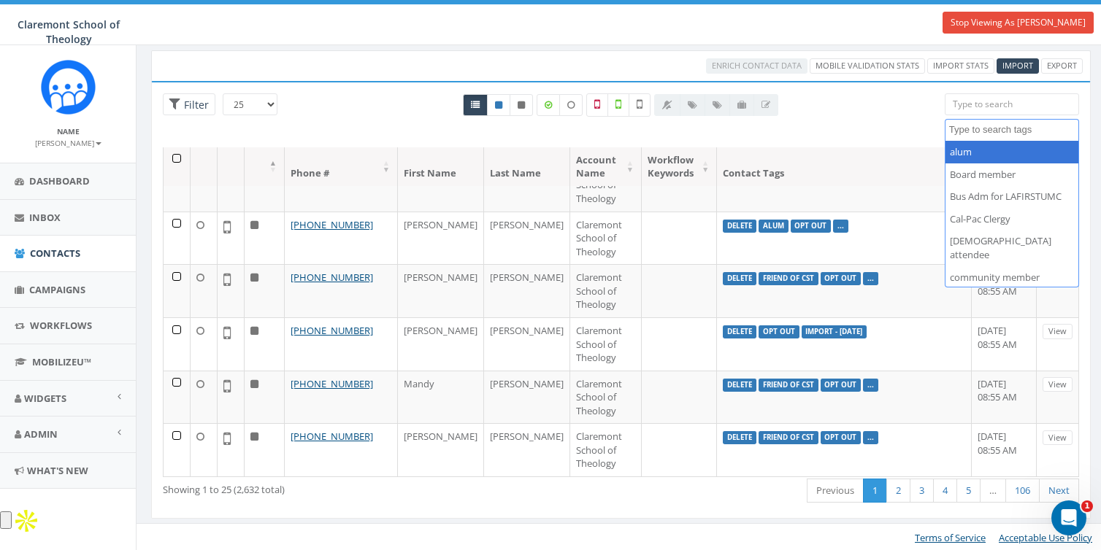
click at [882, 125] on div "All 0 contact(s) on current page All 2629 contact(s) filtered" at bounding box center [621, 120] width 626 height 54
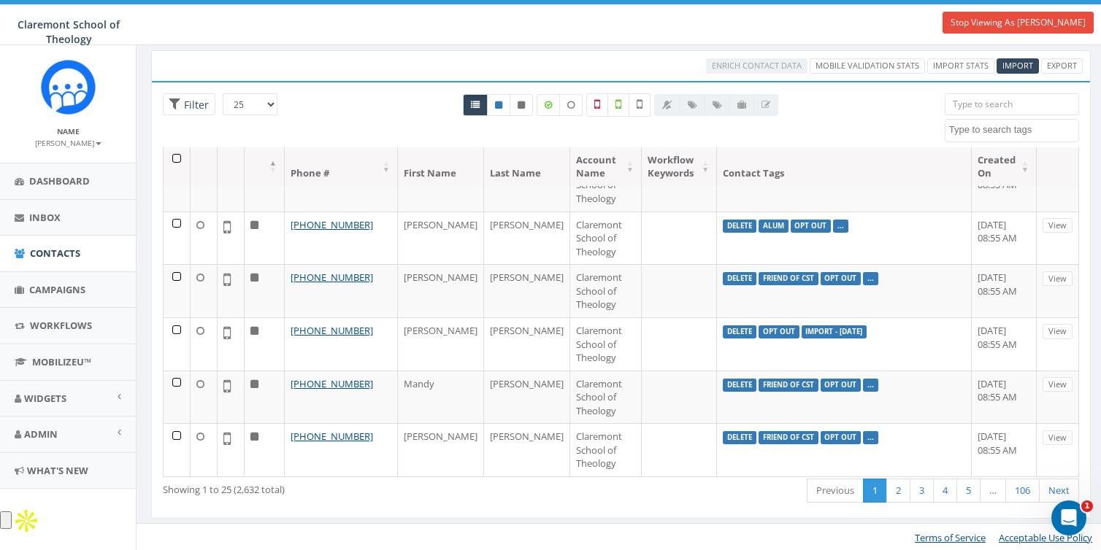
click at [958, 126] on textarea "Search" at bounding box center [1013, 129] width 129 height 13
type textarea "test"
select select "test"
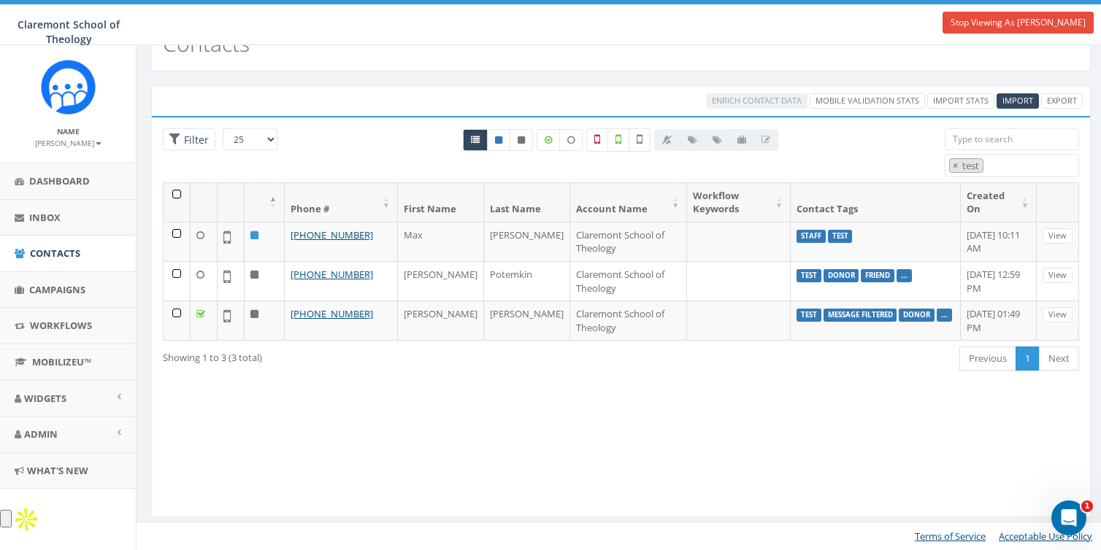
scroll to position [39, 0]
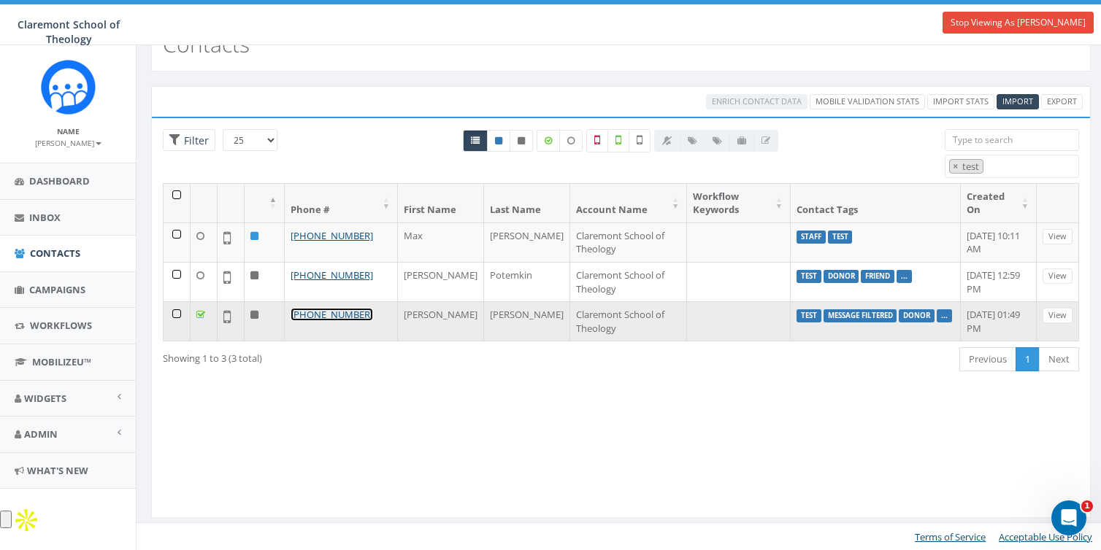
click at [310, 315] on link "[PHONE_NUMBER]" at bounding box center [331, 314] width 82 height 13
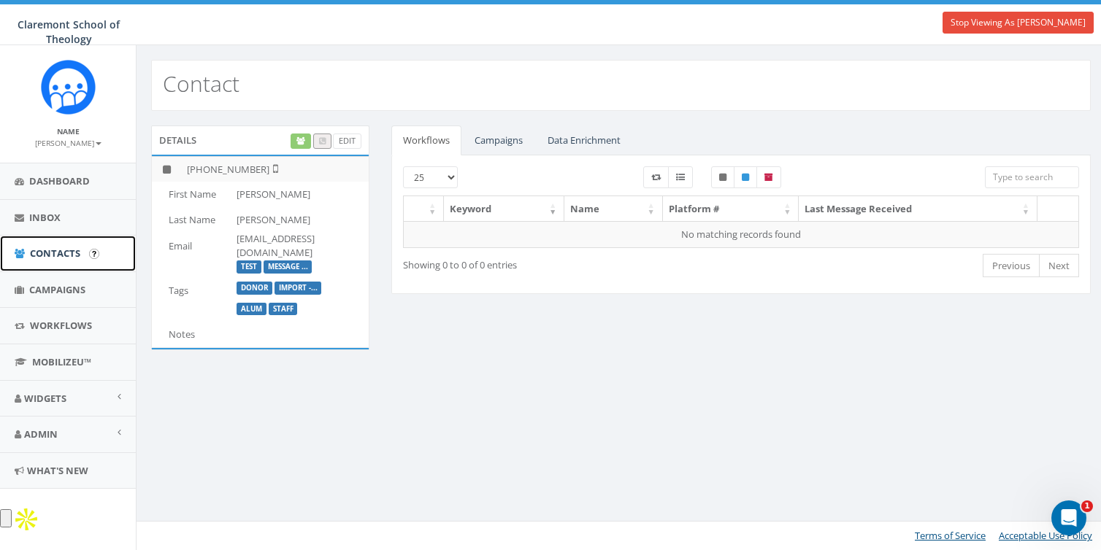
click at [45, 247] on span "Contacts" at bounding box center [55, 253] width 50 height 13
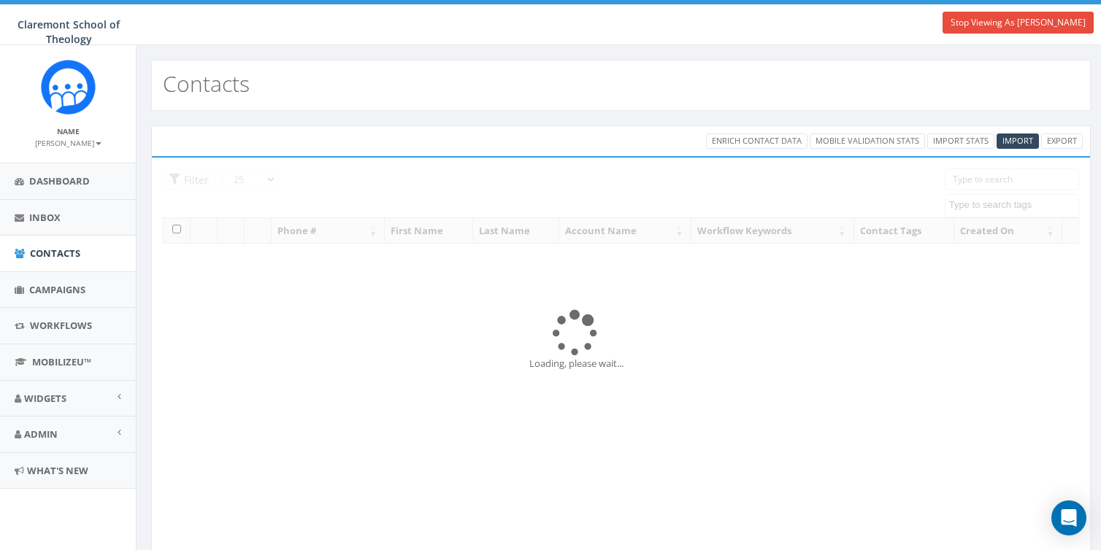
select select
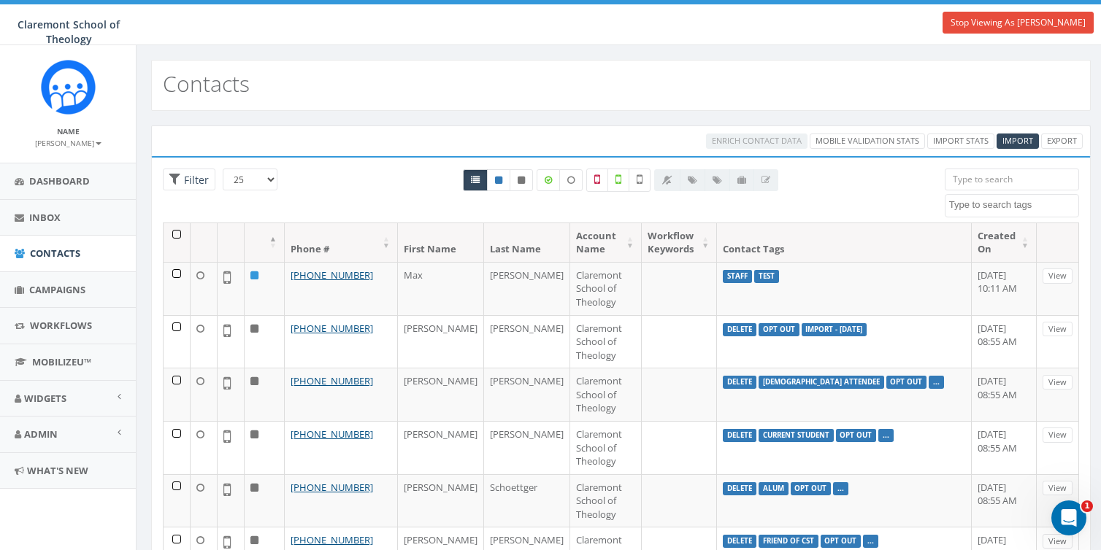
click at [985, 177] on input "search" at bounding box center [1011, 180] width 134 height 22
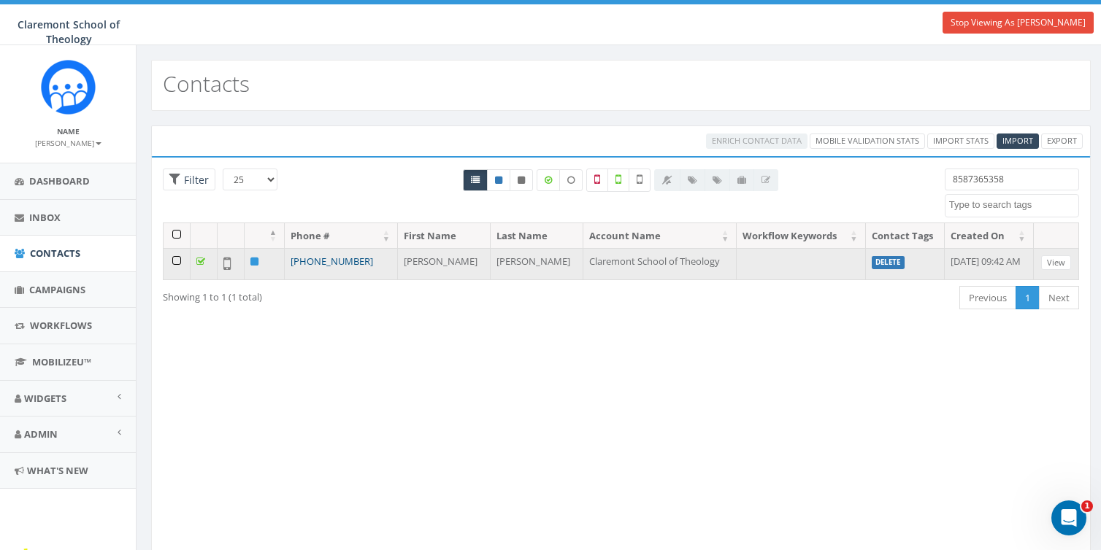
type input "8587365358"
click at [334, 259] on link "[PHONE_NUMBER]" at bounding box center [331, 261] width 82 height 13
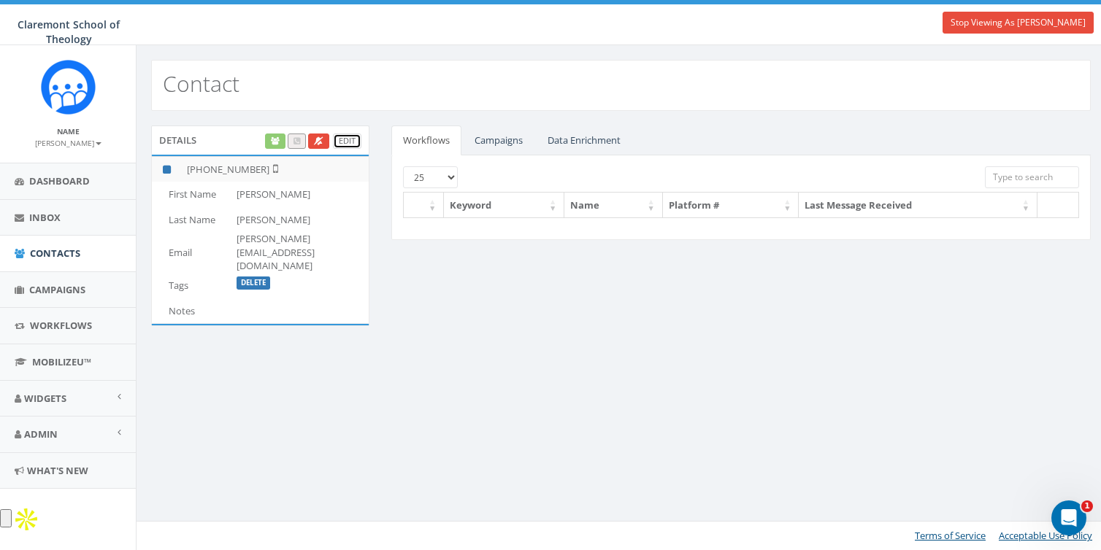
click at [347, 138] on link "Edit" at bounding box center [347, 141] width 28 height 15
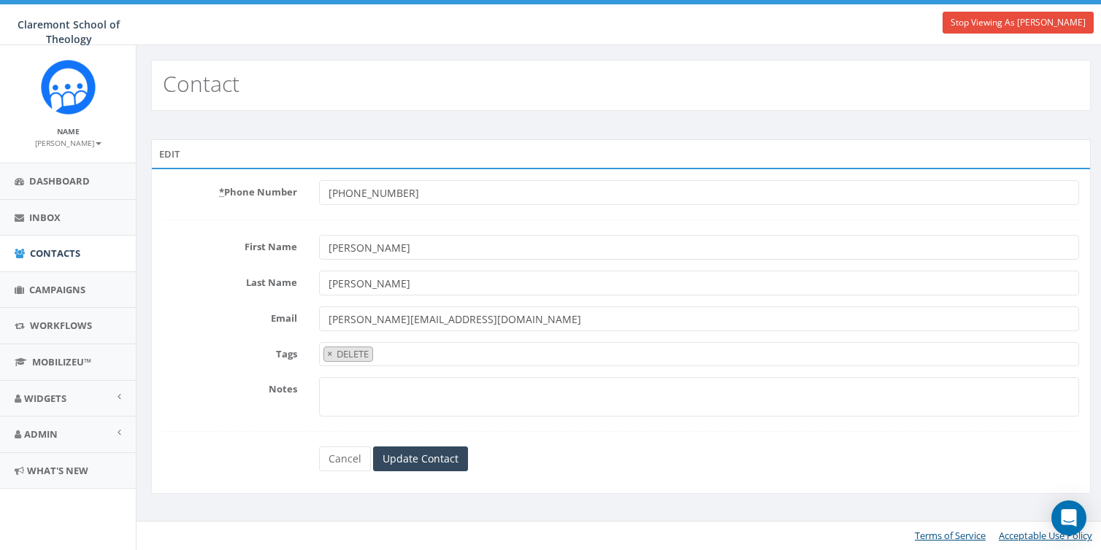
select select "DELETE"
click at [330, 350] on span "×" at bounding box center [329, 353] width 5 height 13
select select
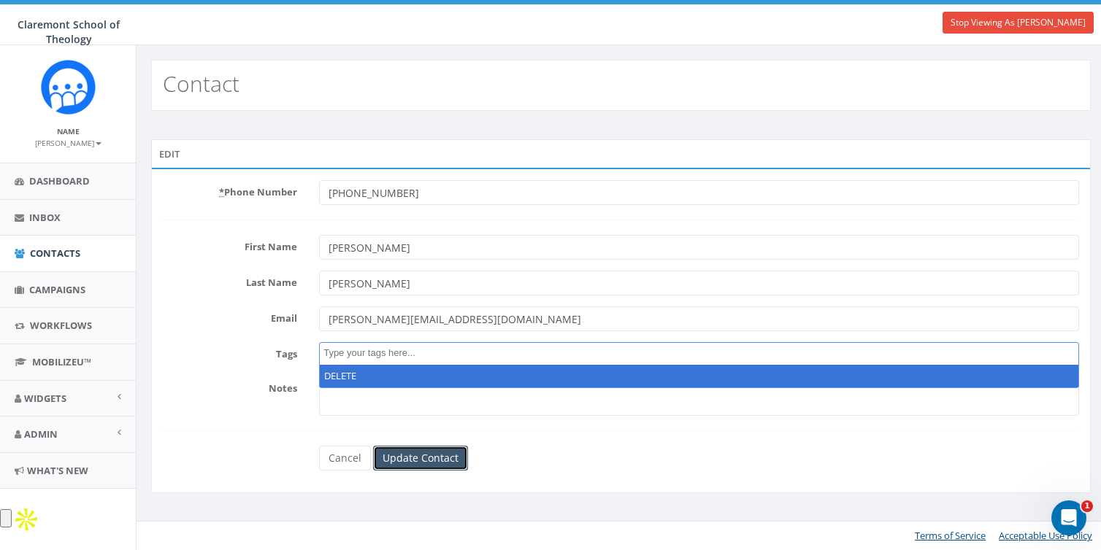
click at [417, 452] on input "Update Contact" at bounding box center [420, 458] width 95 height 25
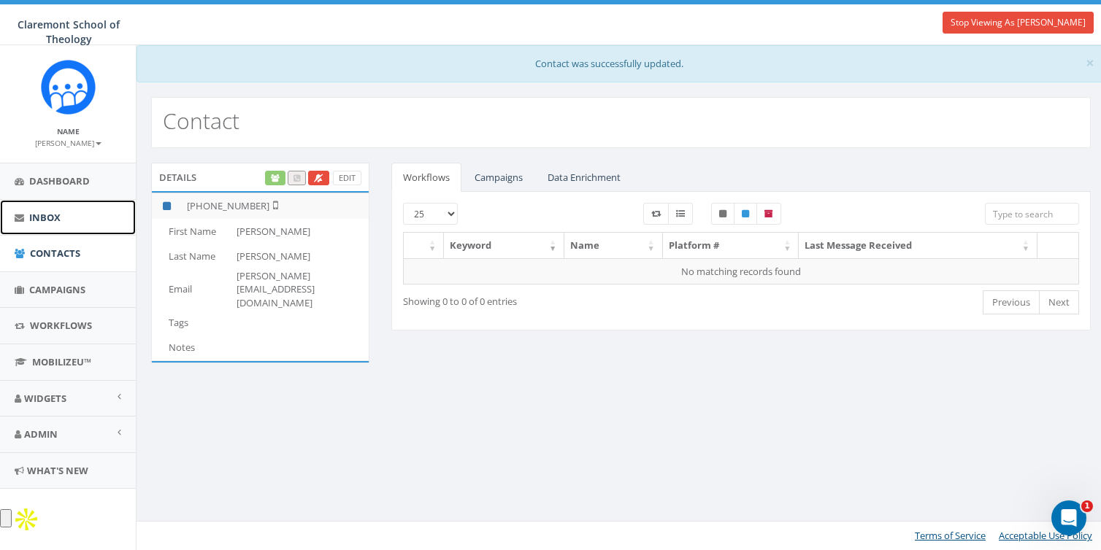
click at [45, 211] on span "Inbox" at bounding box center [44, 217] width 31 height 13
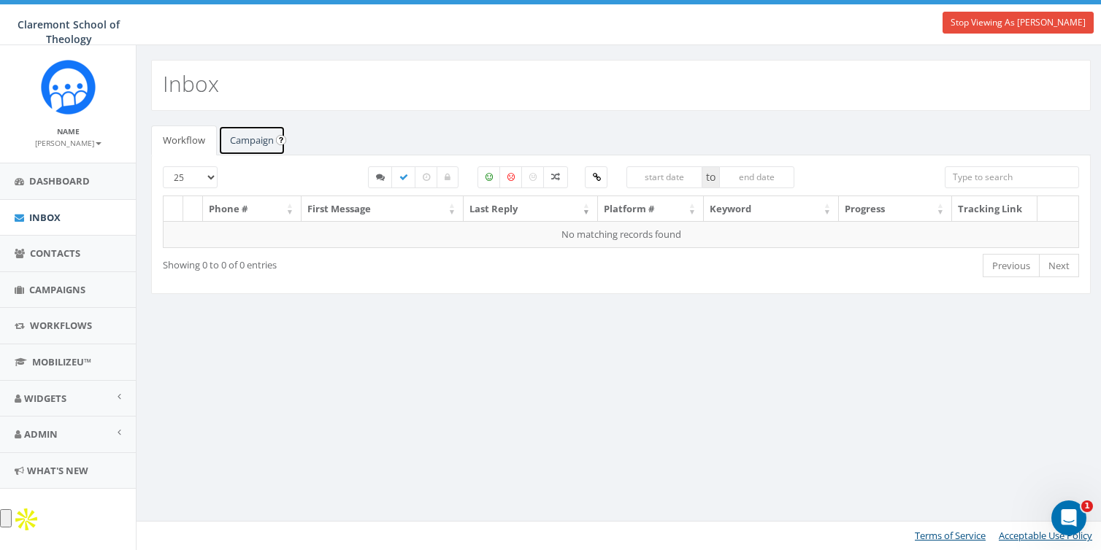
click at [266, 145] on link "Campaign" at bounding box center [251, 141] width 67 height 30
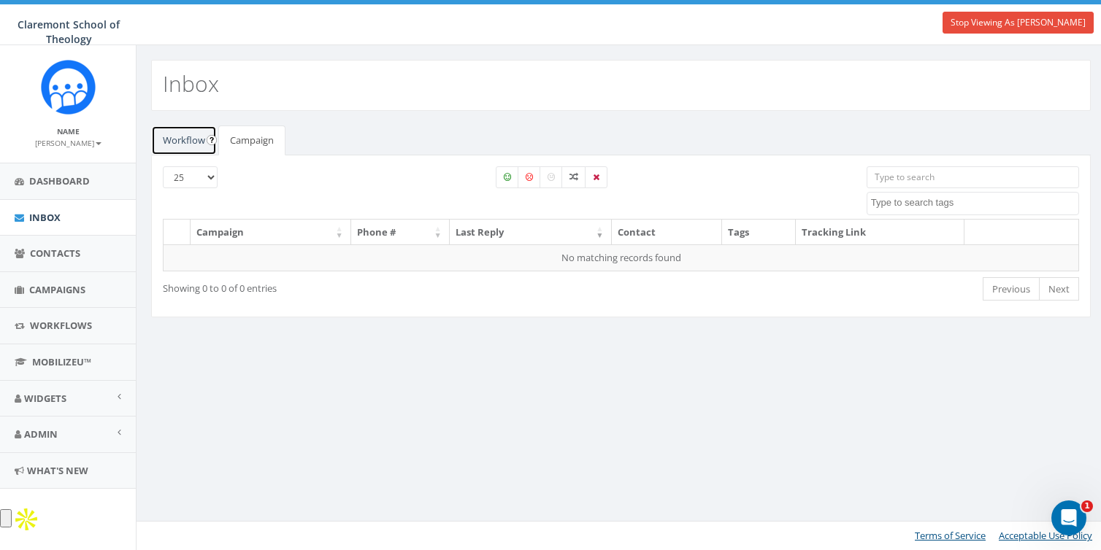
click at [198, 142] on link "Workflow" at bounding box center [184, 141] width 66 height 30
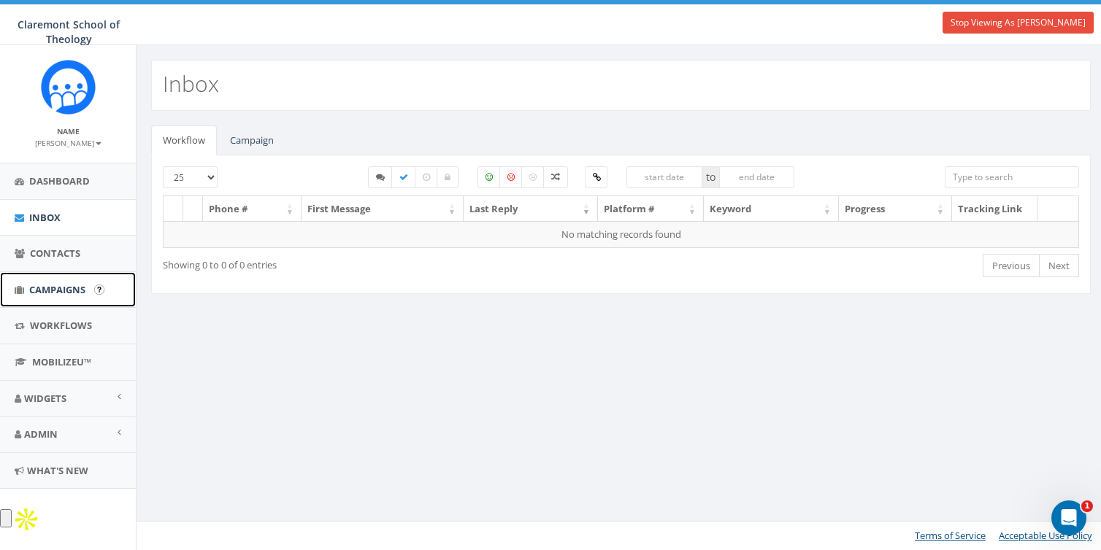
click at [46, 283] on span "Campaigns" at bounding box center [57, 289] width 56 height 13
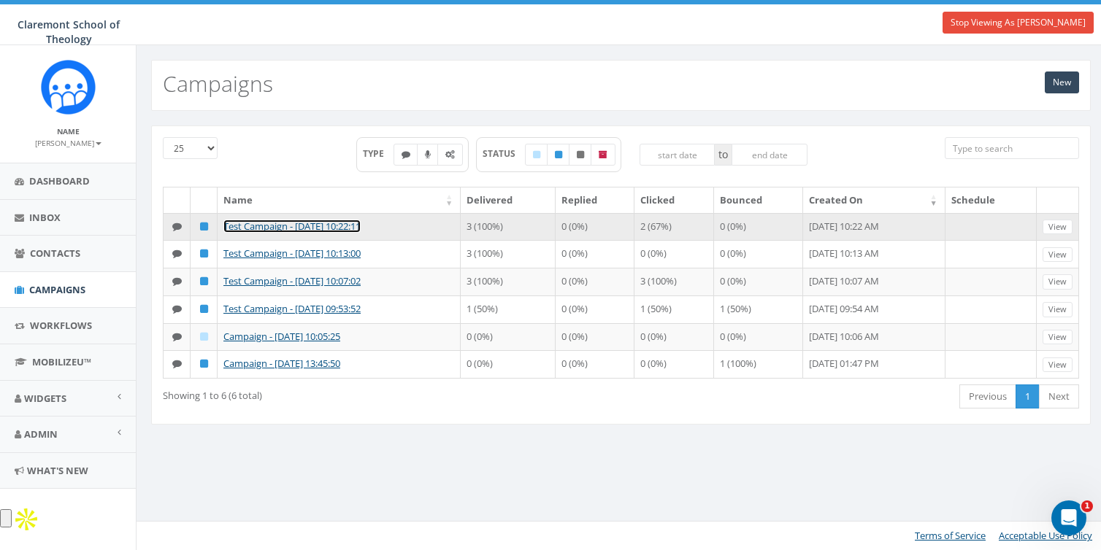
click at [259, 223] on link "Test Campaign - [DATE] 10:22:11" at bounding box center [291, 226] width 137 height 13
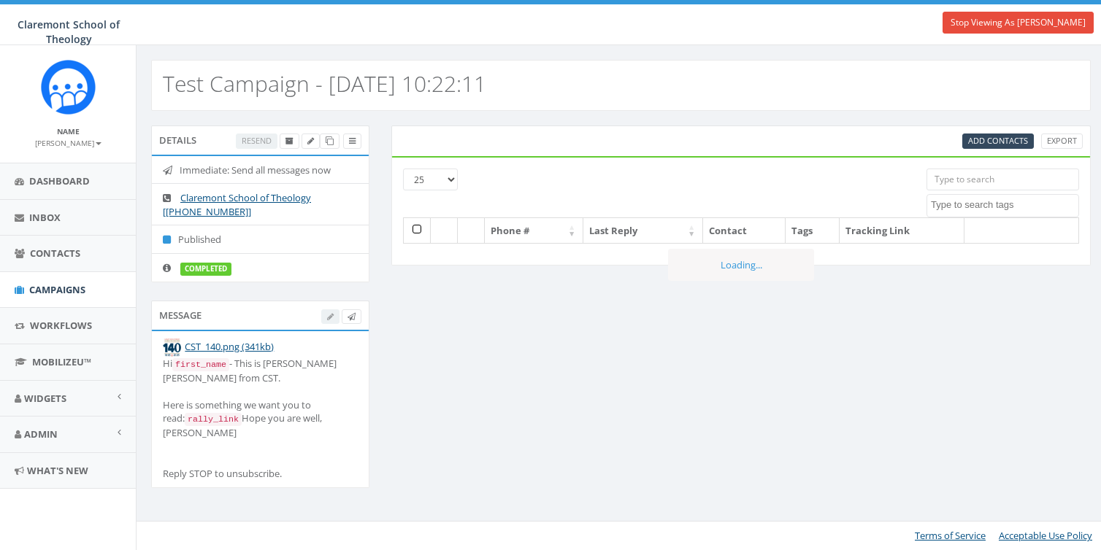
select select
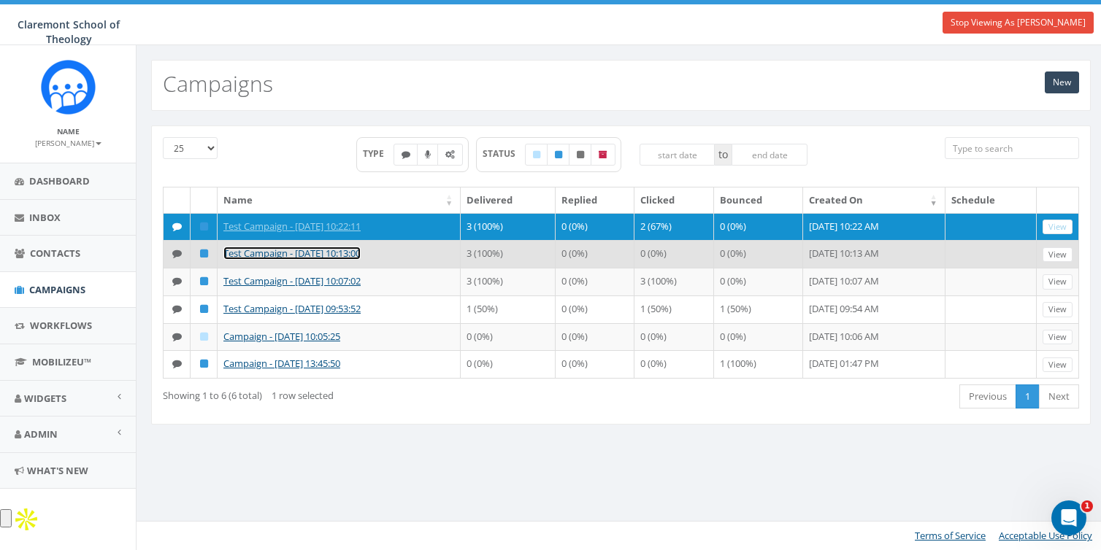
click at [236, 247] on link "Test Campaign - [DATE] 10:13:00" at bounding box center [291, 253] width 137 height 13
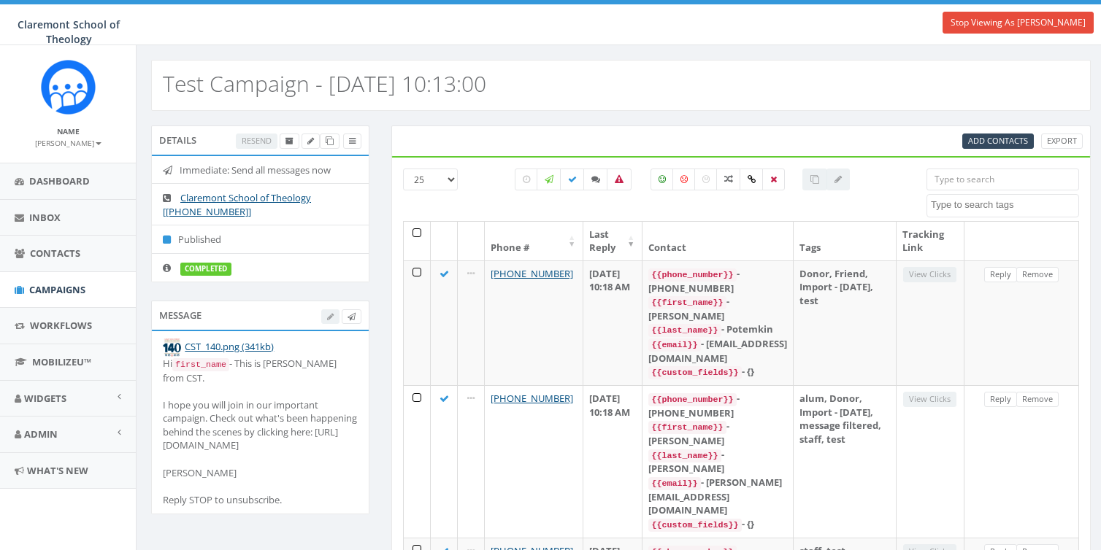
select select
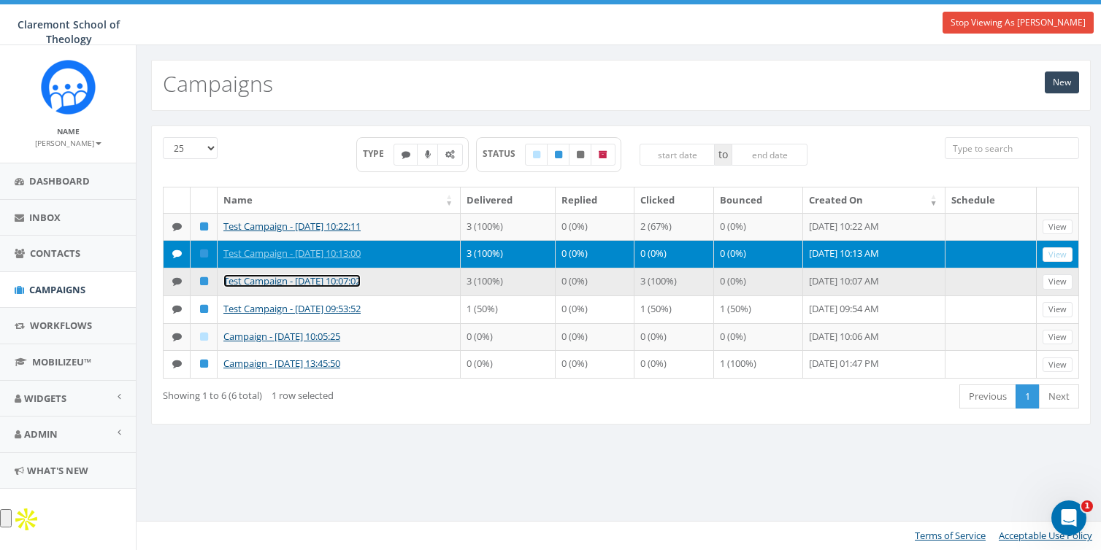
click at [289, 277] on link "Test Campaign - [DATE] 10:07:02" at bounding box center [291, 280] width 137 height 13
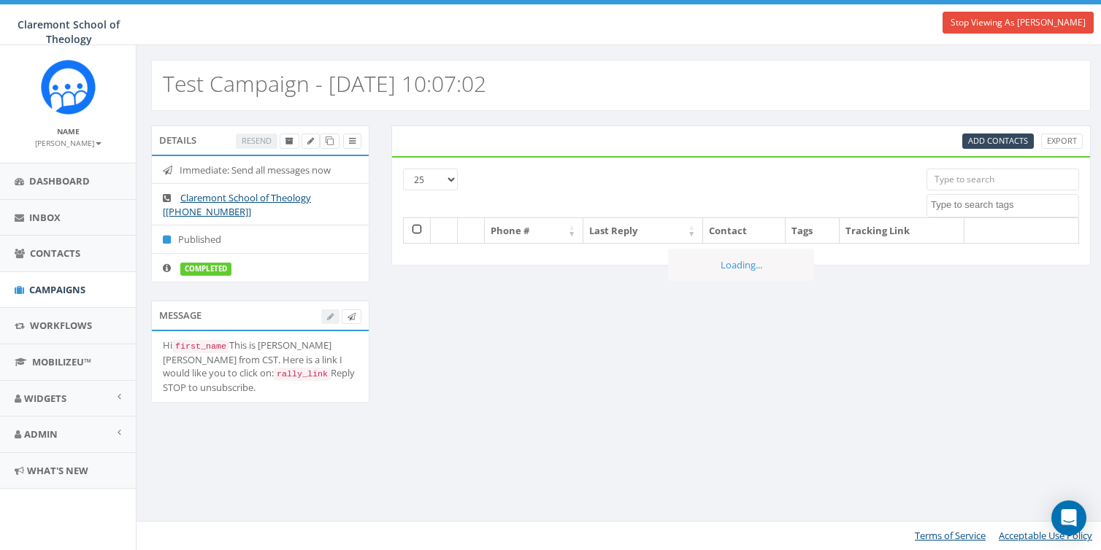
select select
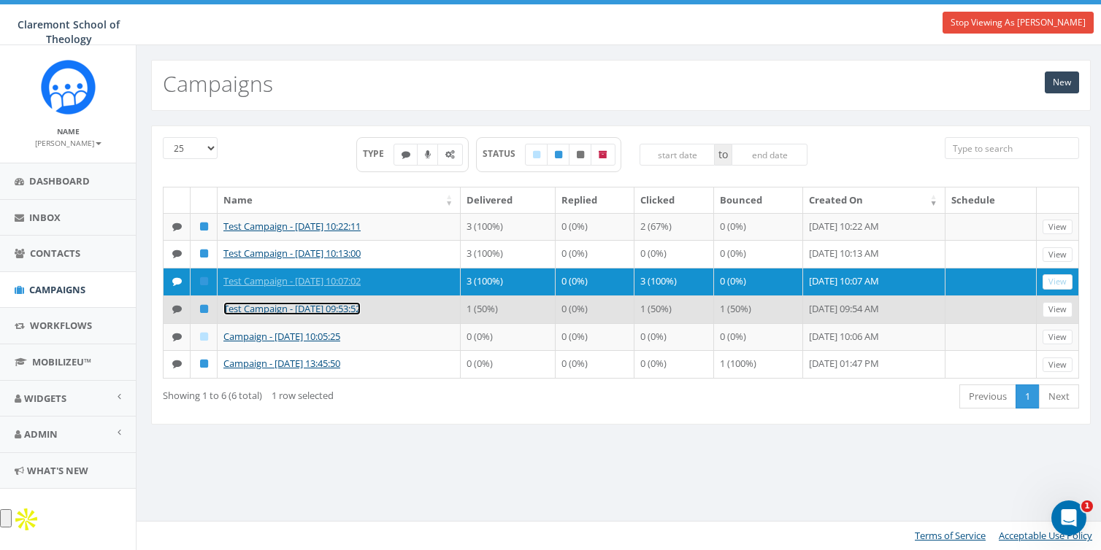
click at [331, 302] on link "Test Campaign - [DATE] 09:53:52" at bounding box center [291, 308] width 137 height 13
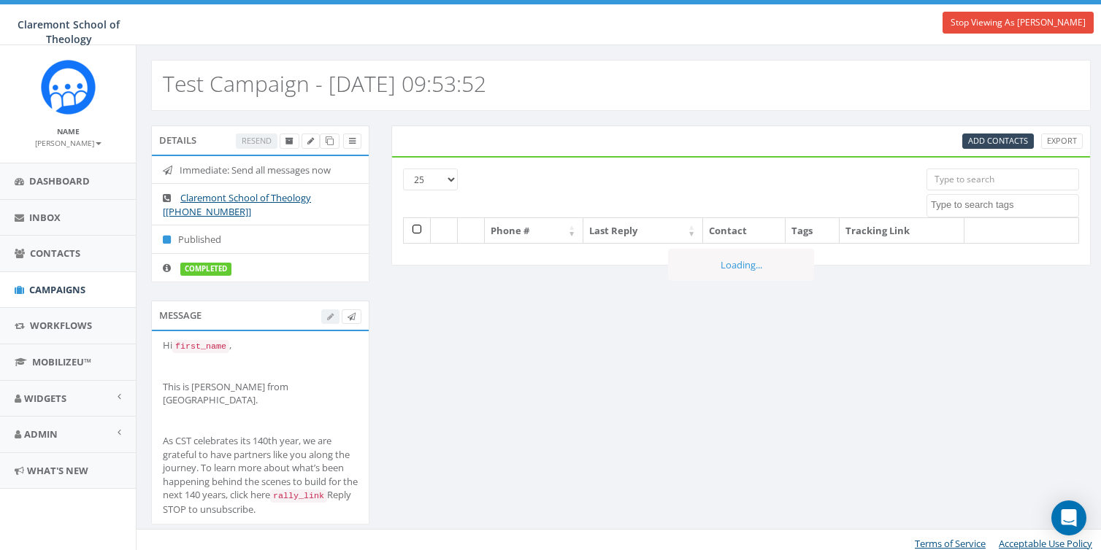
select select
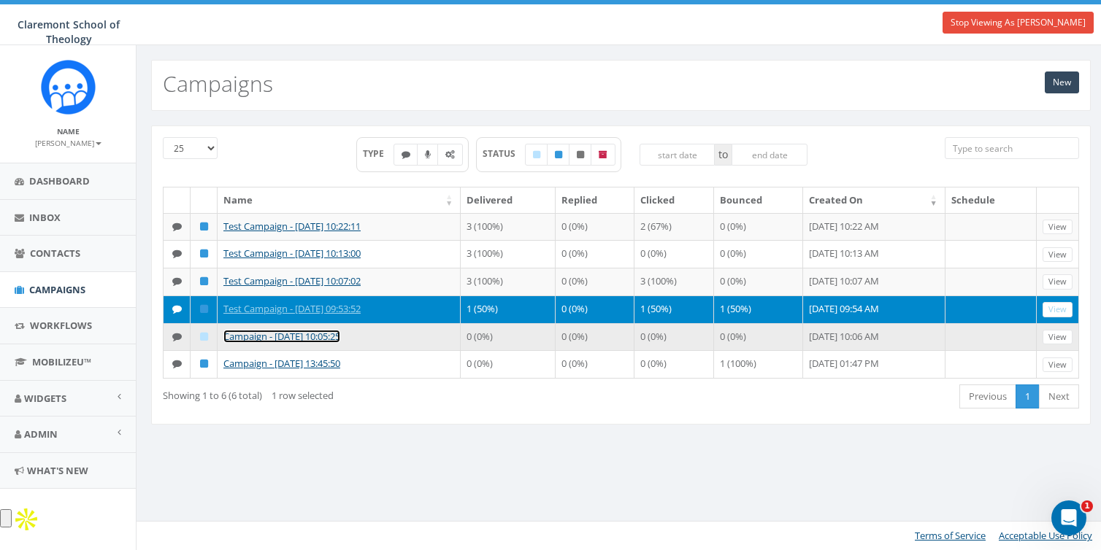
click at [304, 330] on link "Campaign - [DATE] 10:05:25" at bounding box center [281, 336] width 117 height 13
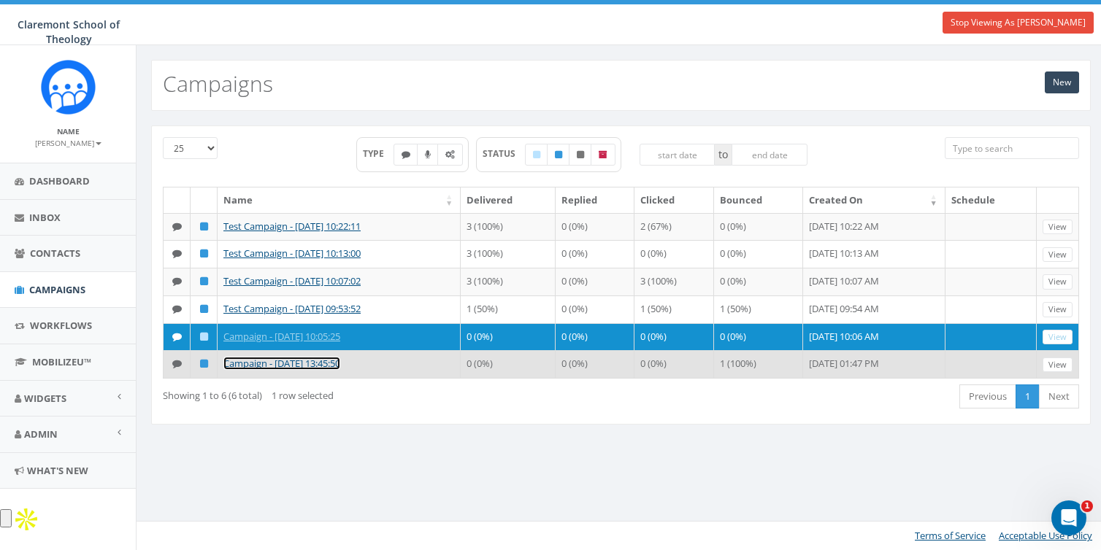
click at [302, 367] on link "Campaign - [DATE] 13:45:50" at bounding box center [281, 363] width 117 height 13
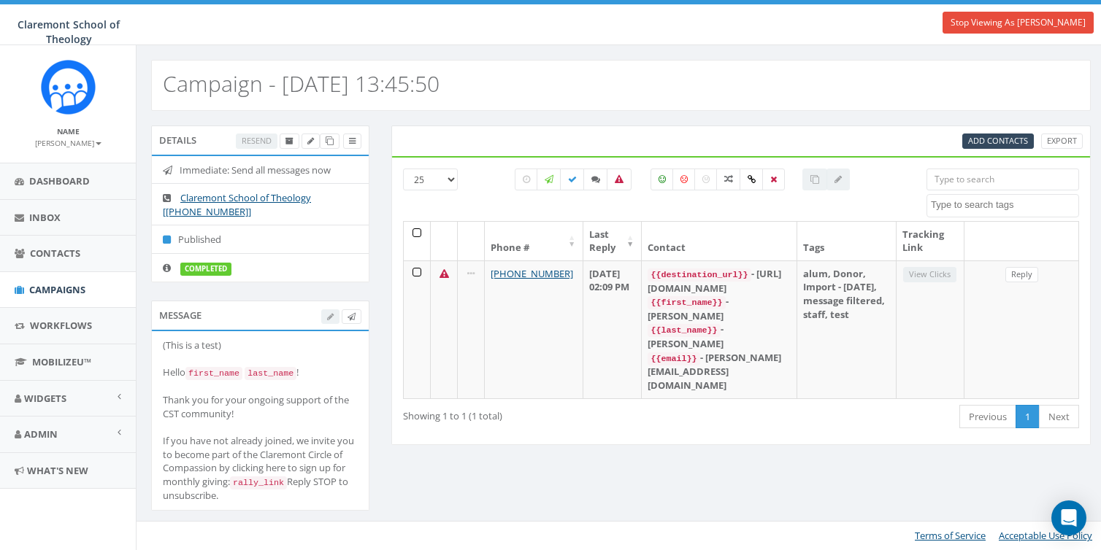
select select
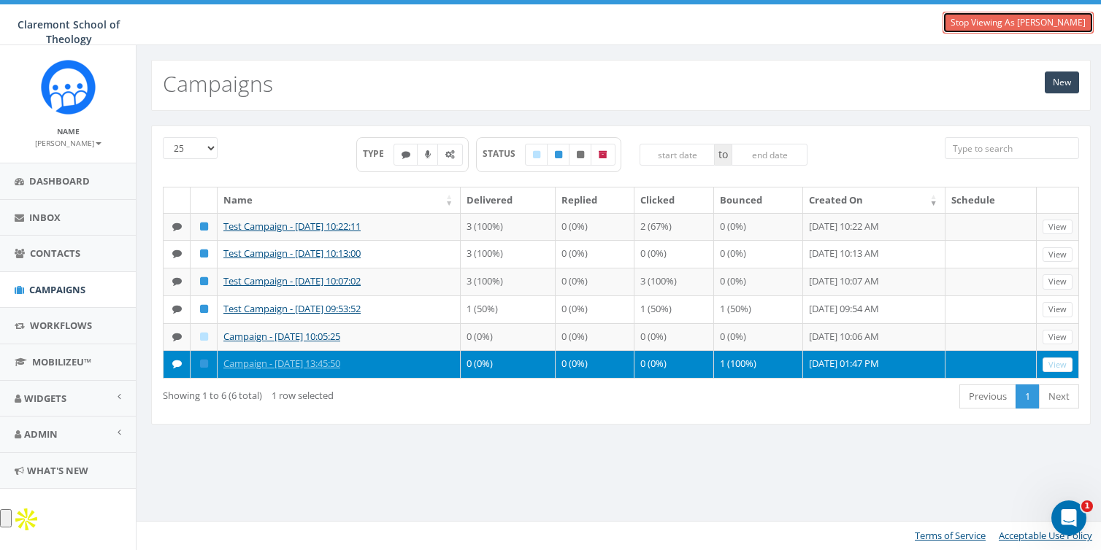
click at [1050, 18] on link "Stop Viewing As [PERSON_NAME]" at bounding box center [1017, 23] width 151 height 22
